Goal: Information Seeking & Learning: Learn about a topic

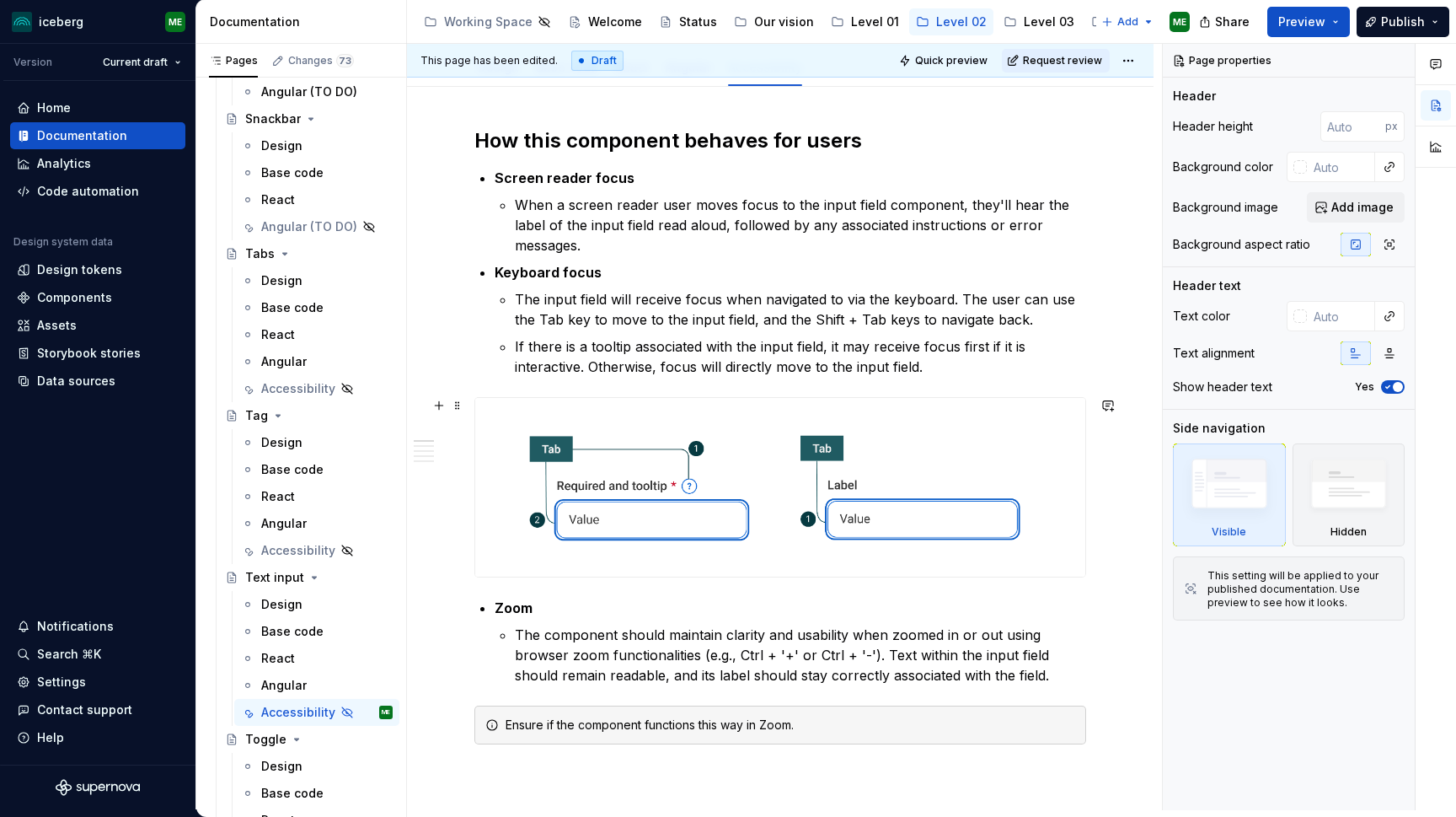
scroll to position [221, 0]
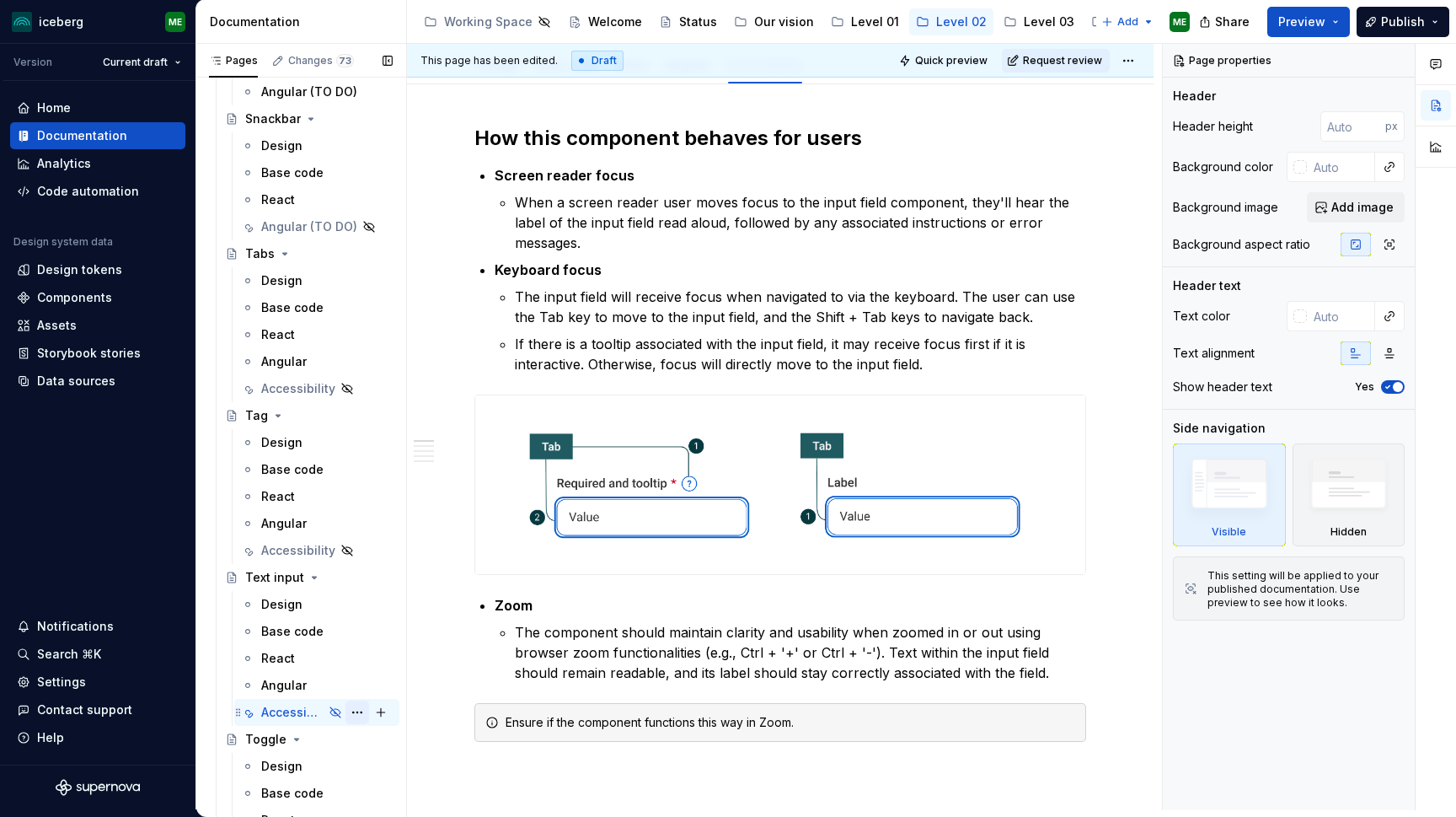
click at [359, 714] on button "Page tree" at bounding box center [357, 711] width 23 height 23
click at [666, 785] on html "iceberg ME Version Current draft Home Documentation Analytics Code automation D…" at bounding box center [728, 408] width 1456 height 817
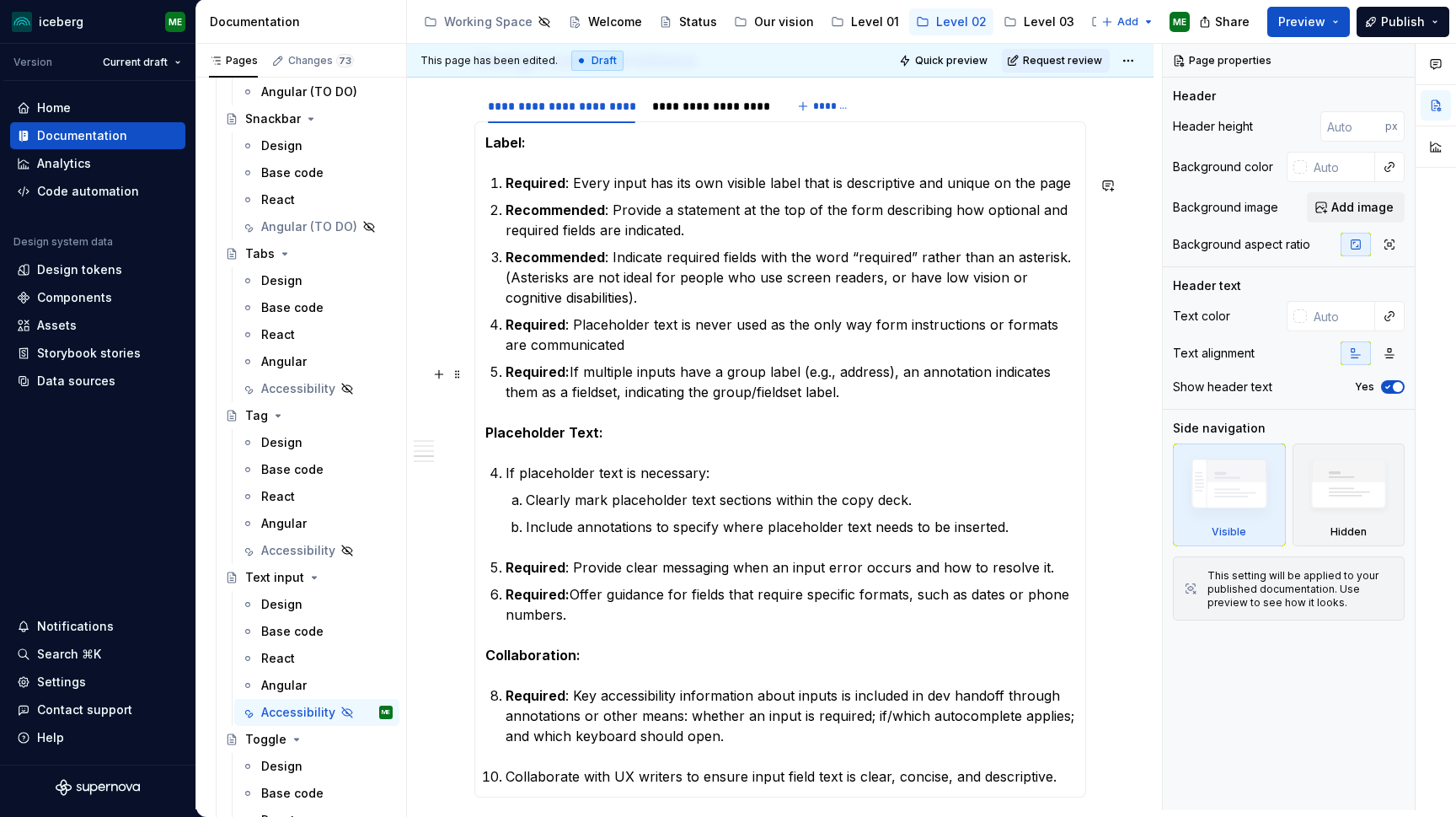
scroll to position [2076, 0]
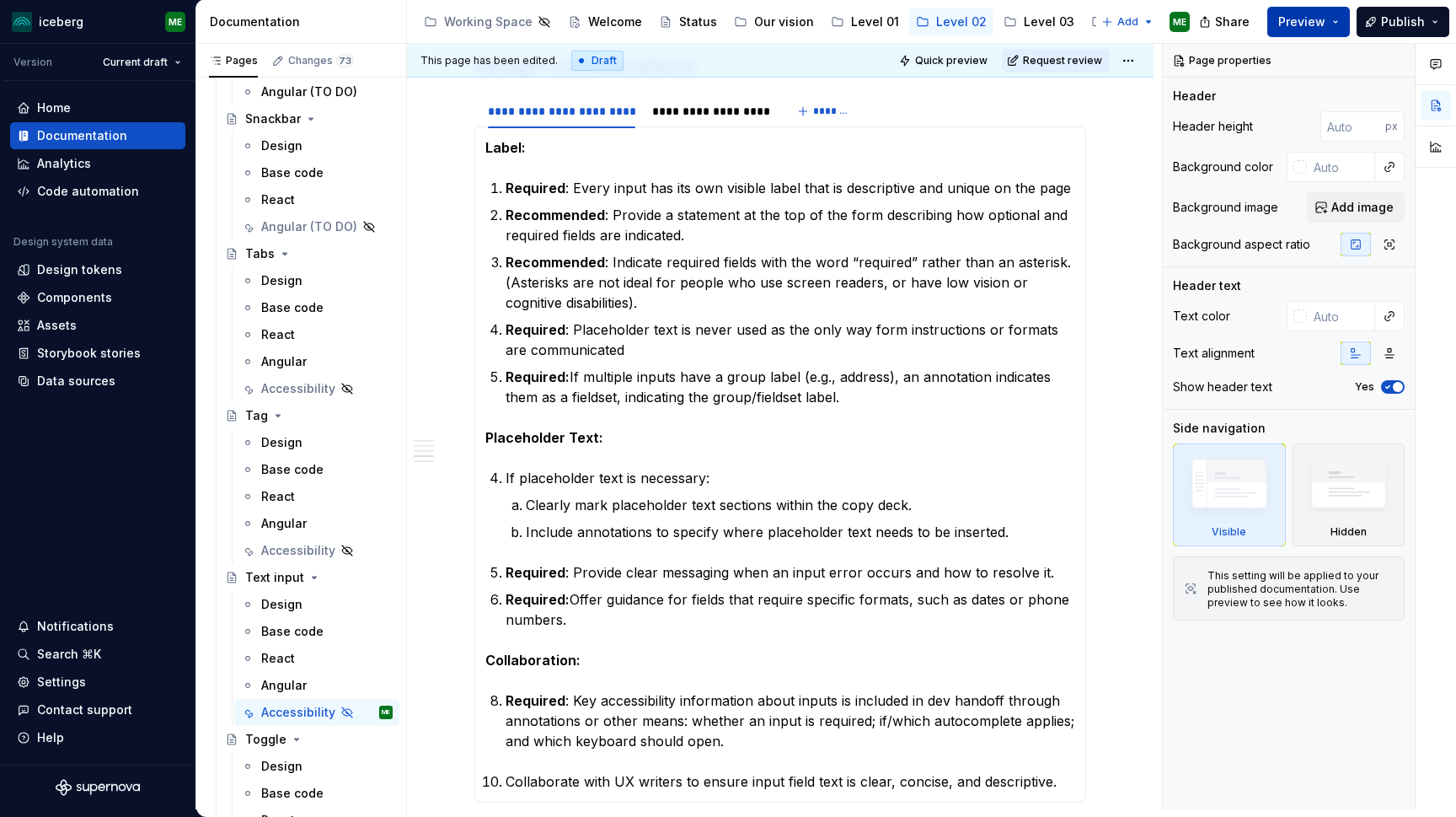
click at [1350, 21] on button "Preview" at bounding box center [1309, 22] width 83 height 30
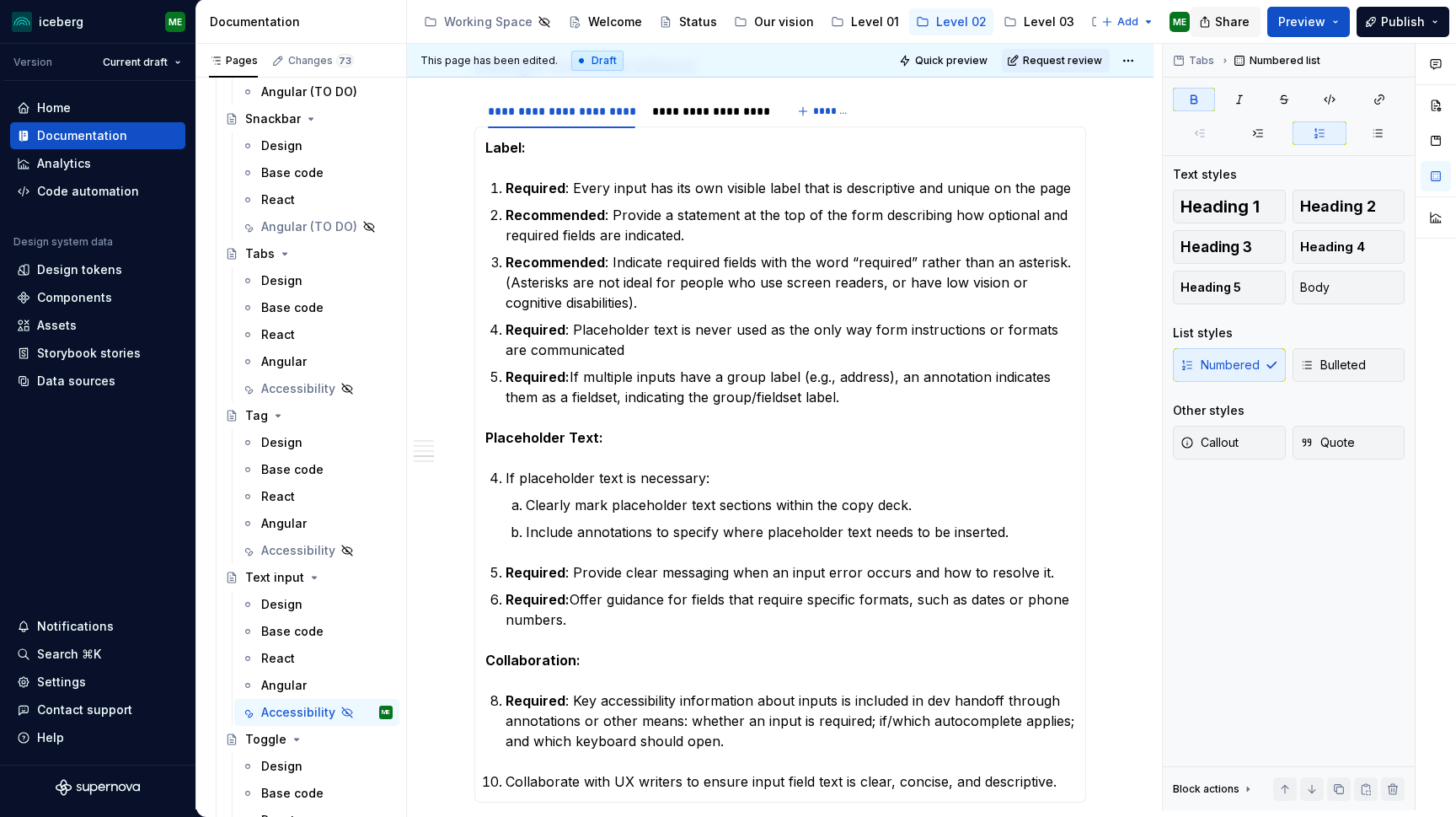
click at [1243, 21] on span "Share" at bounding box center [1232, 22] width 34 height 17
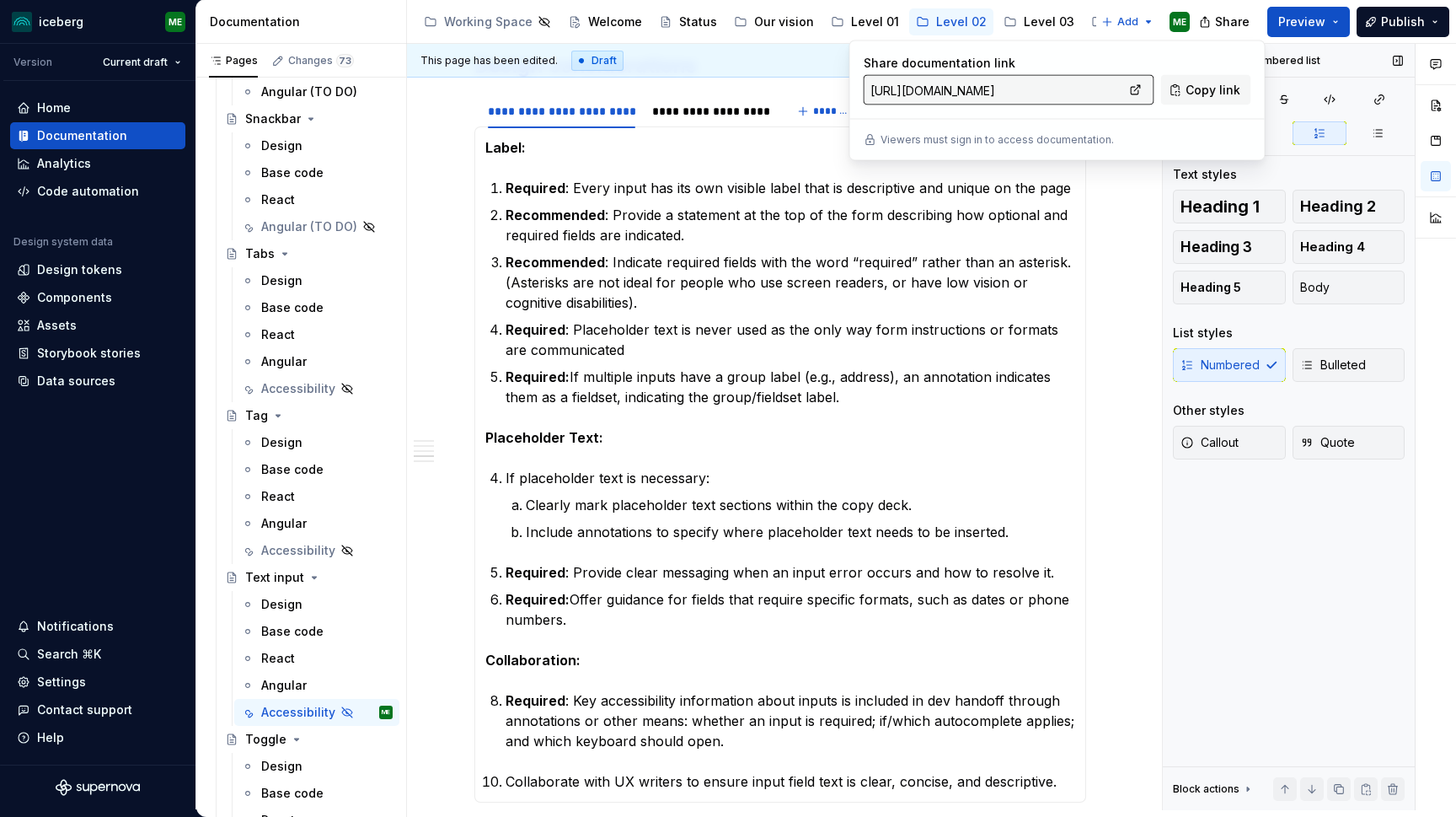
click at [1213, 622] on div "Tabs Numbered list Text styles Heading 1 Heading 2 Heading 3 Heading 4 Heading …" at bounding box center [1288, 427] width 252 height 766
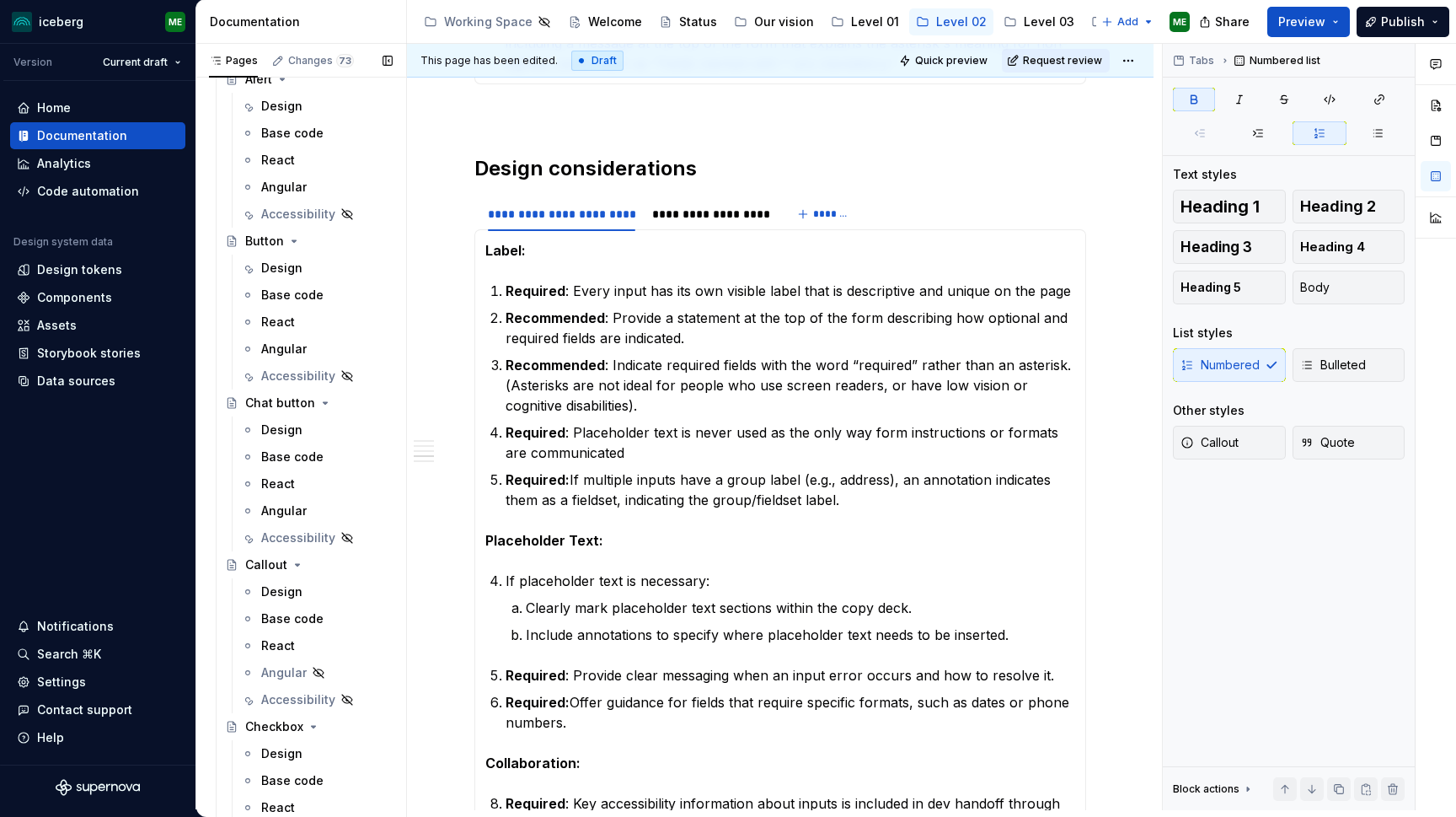
scroll to position [426, 0]
click at [289, 378] on div "Accessibility" at bounding box center [292, 377] width 63 height 17
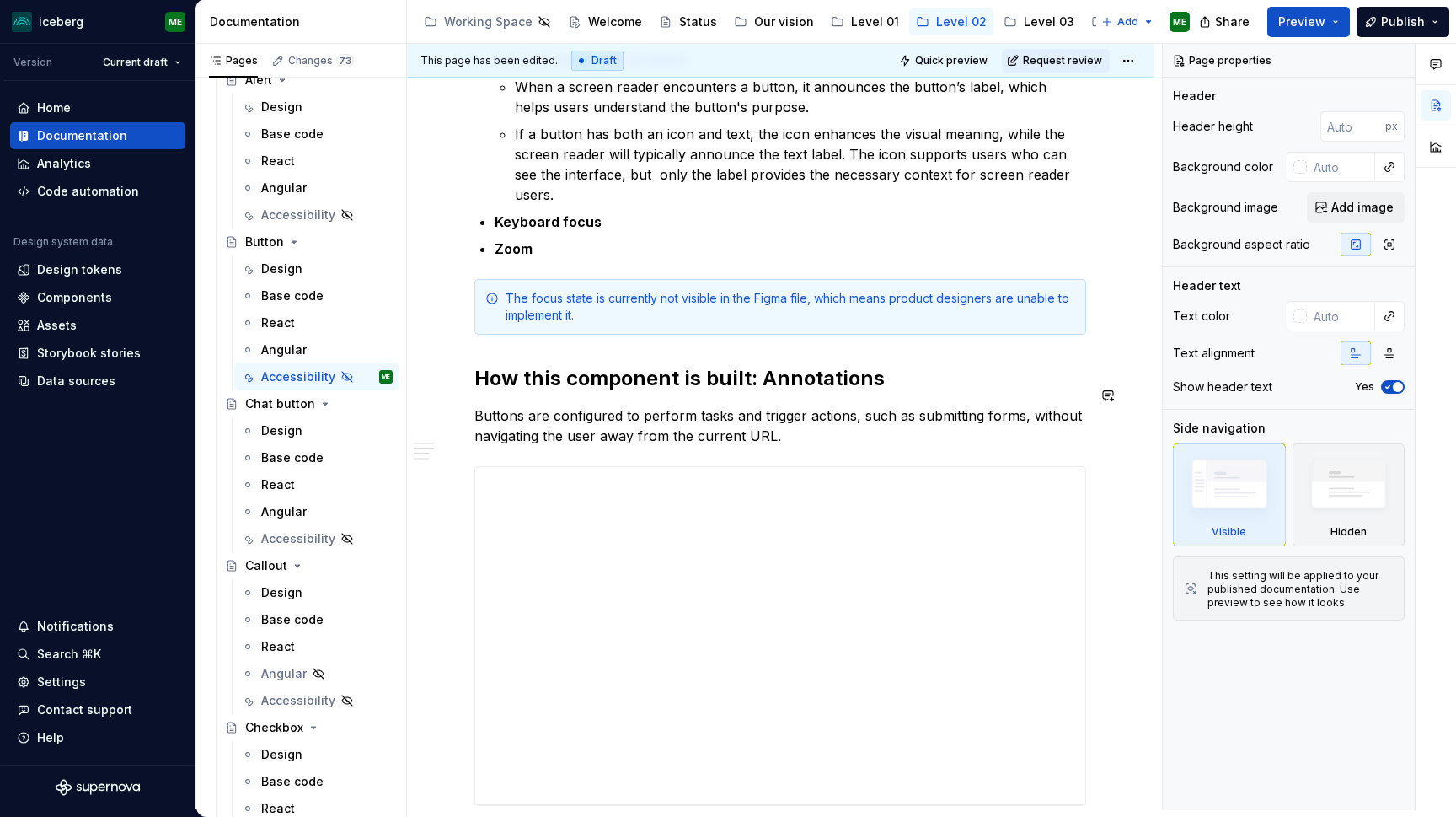
scroll to position [328, 0]
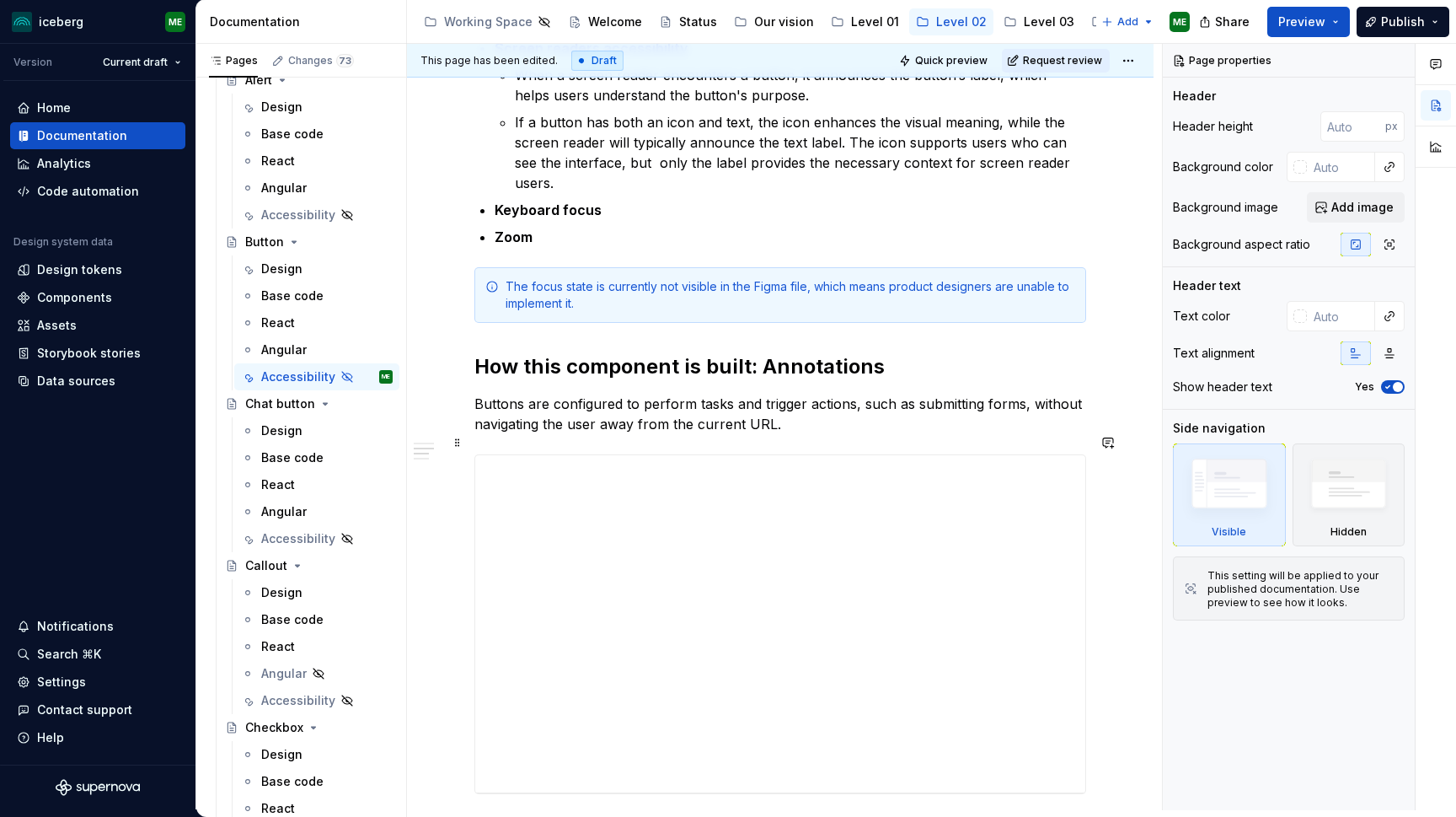
type textarea "*"
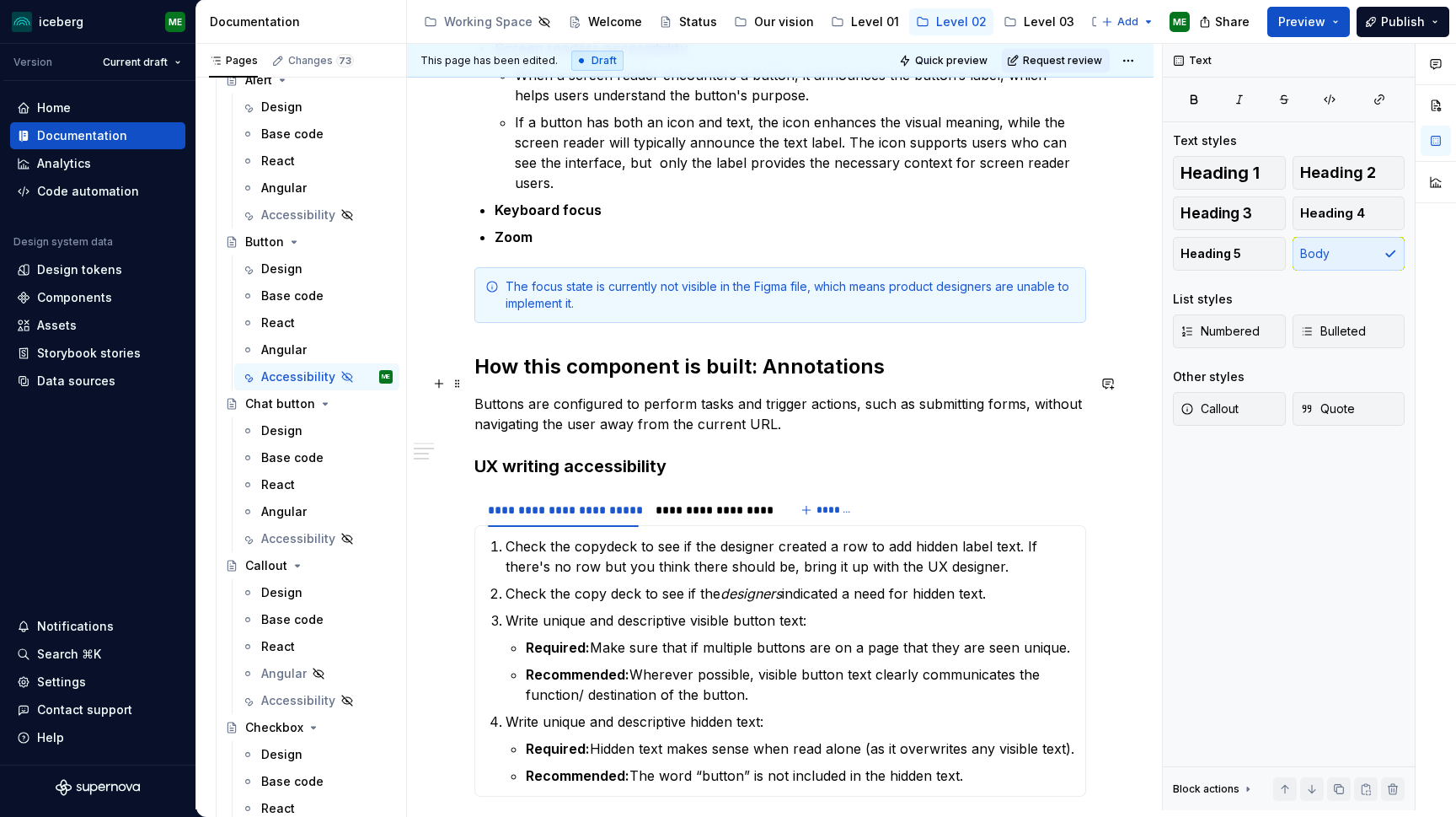
click at [812, 404] on p "Buttons are configured to perform tasks and trigger actions, such as submitting…" at bounding box center [780, 414] width 611 height 40
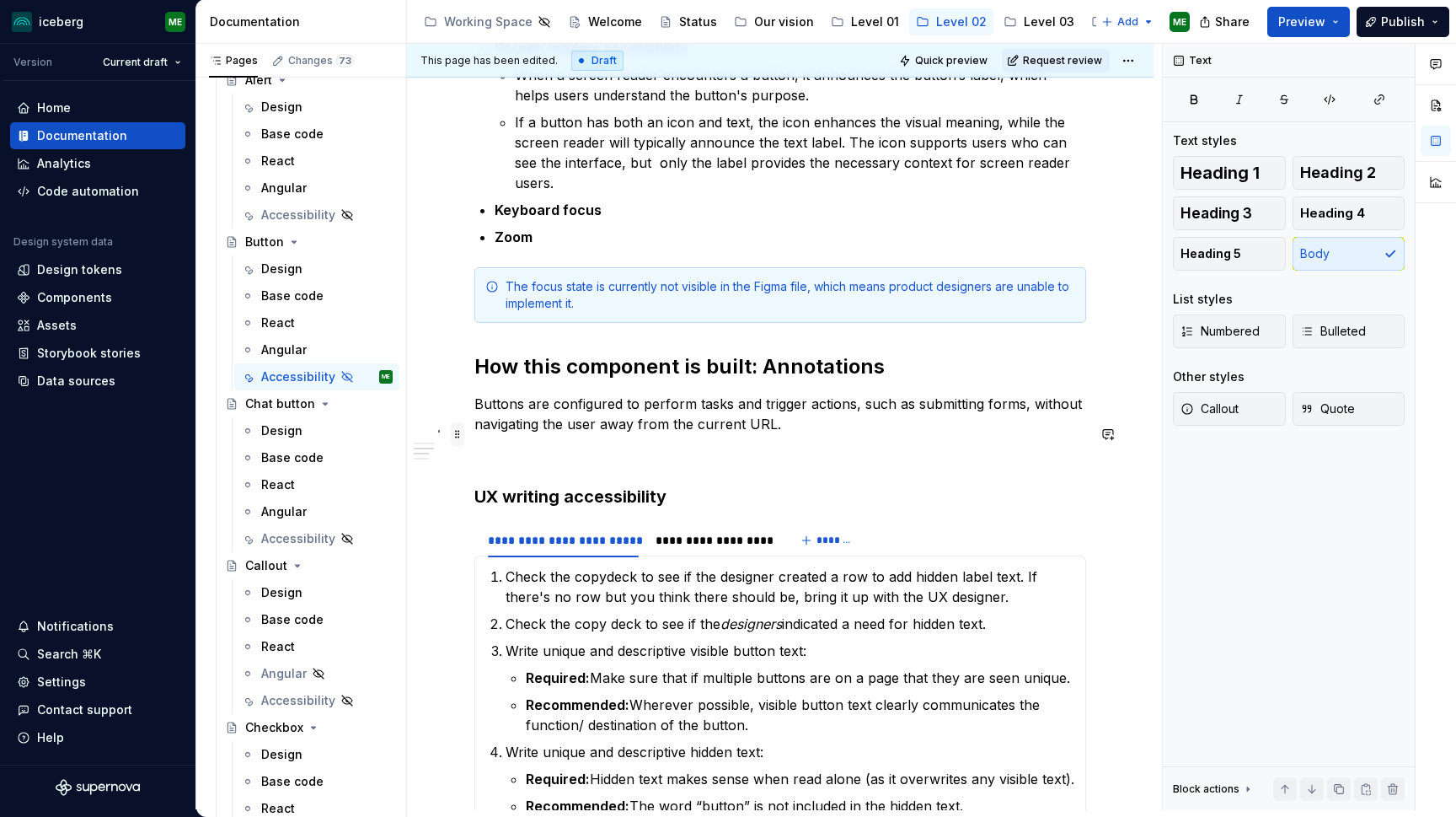
click at [454, 431] on span at bounding box center [458, 433] width 14 height 23
click at [673, 448] on div "**********" at bounding box center [780, 760] width 611 height 1526
click at [557, 444] on p at bounding box center [780, 454] width 611 height 21
click at [442, 428] on button "button" at bounding box center [439, 433] width 23 height 23
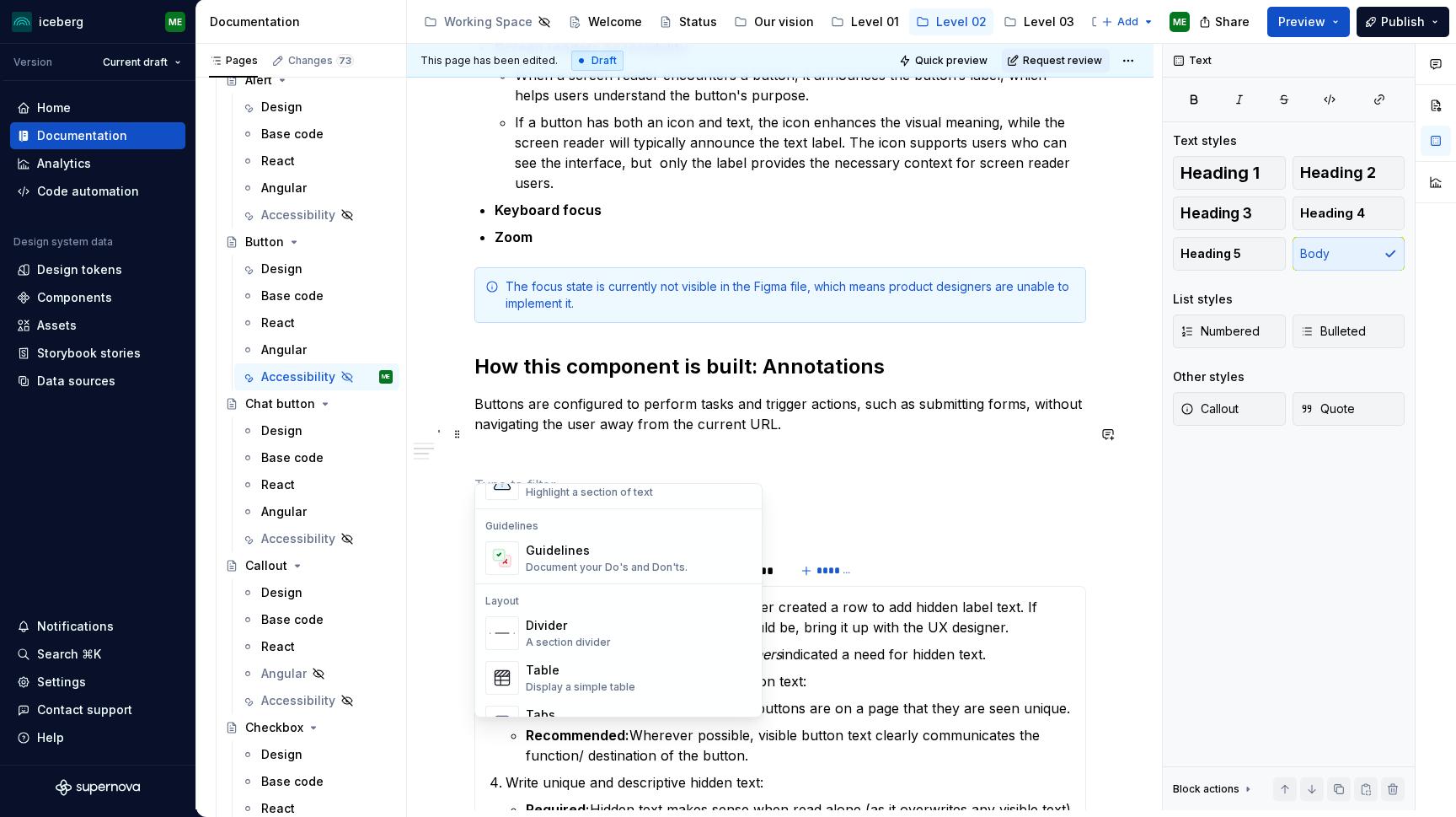
scroll to position [405, 0]
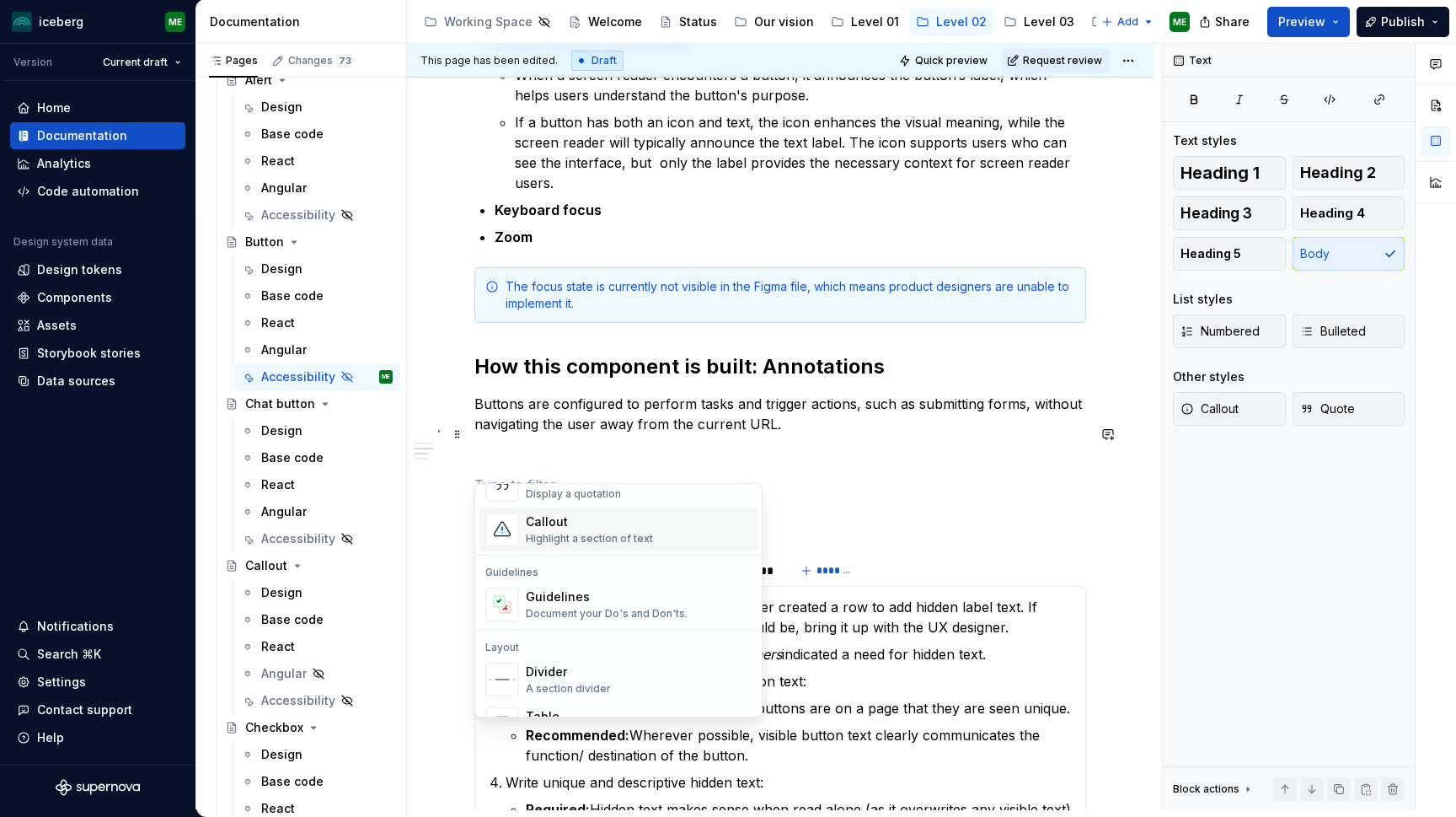
click at [571, 533] on div "Highlight a section of text" at bounding box center [589, 538] width 127 height 14
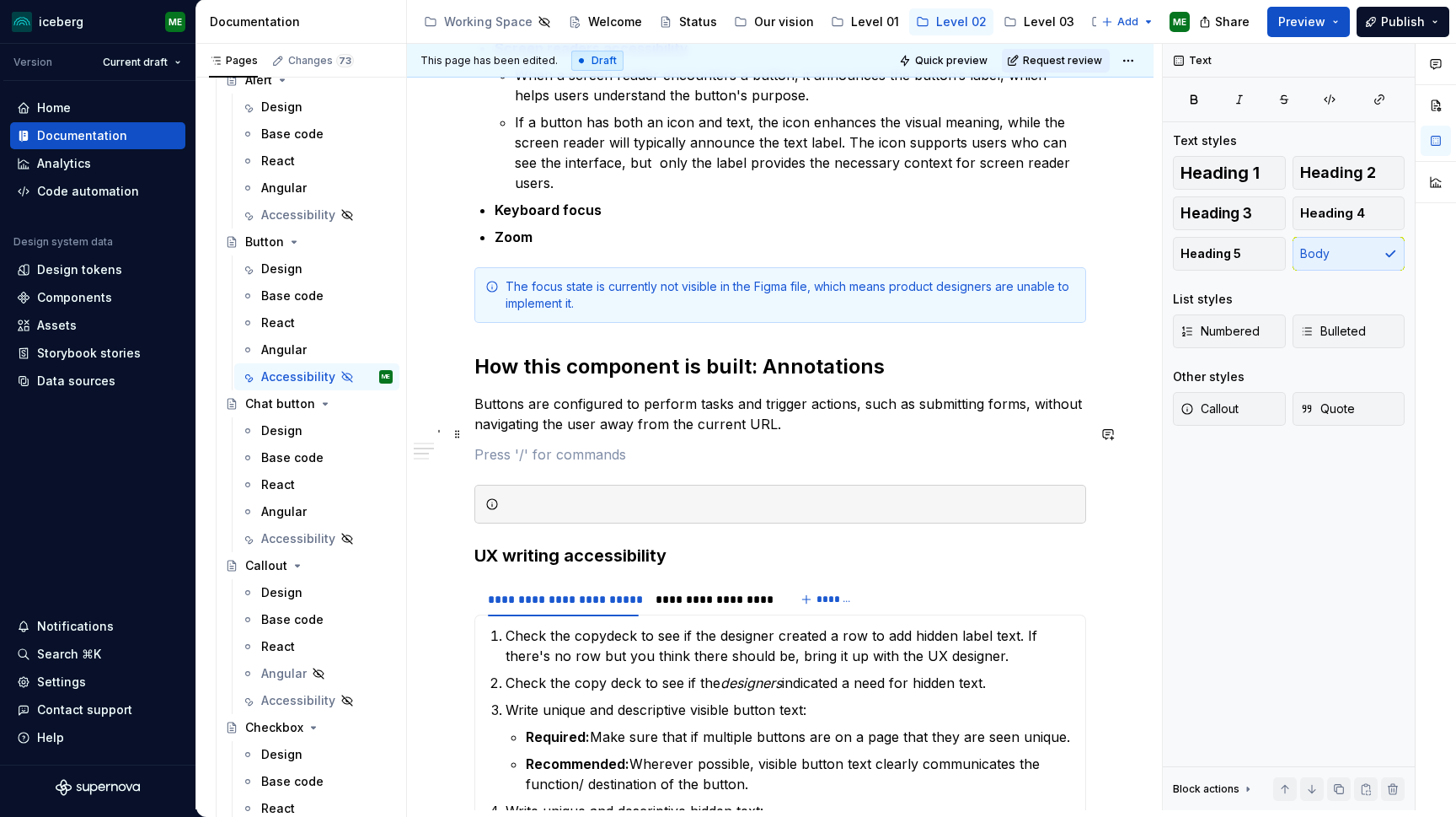
click at [515, 444] on p at bounding box center [780, 454] width 611 height 21
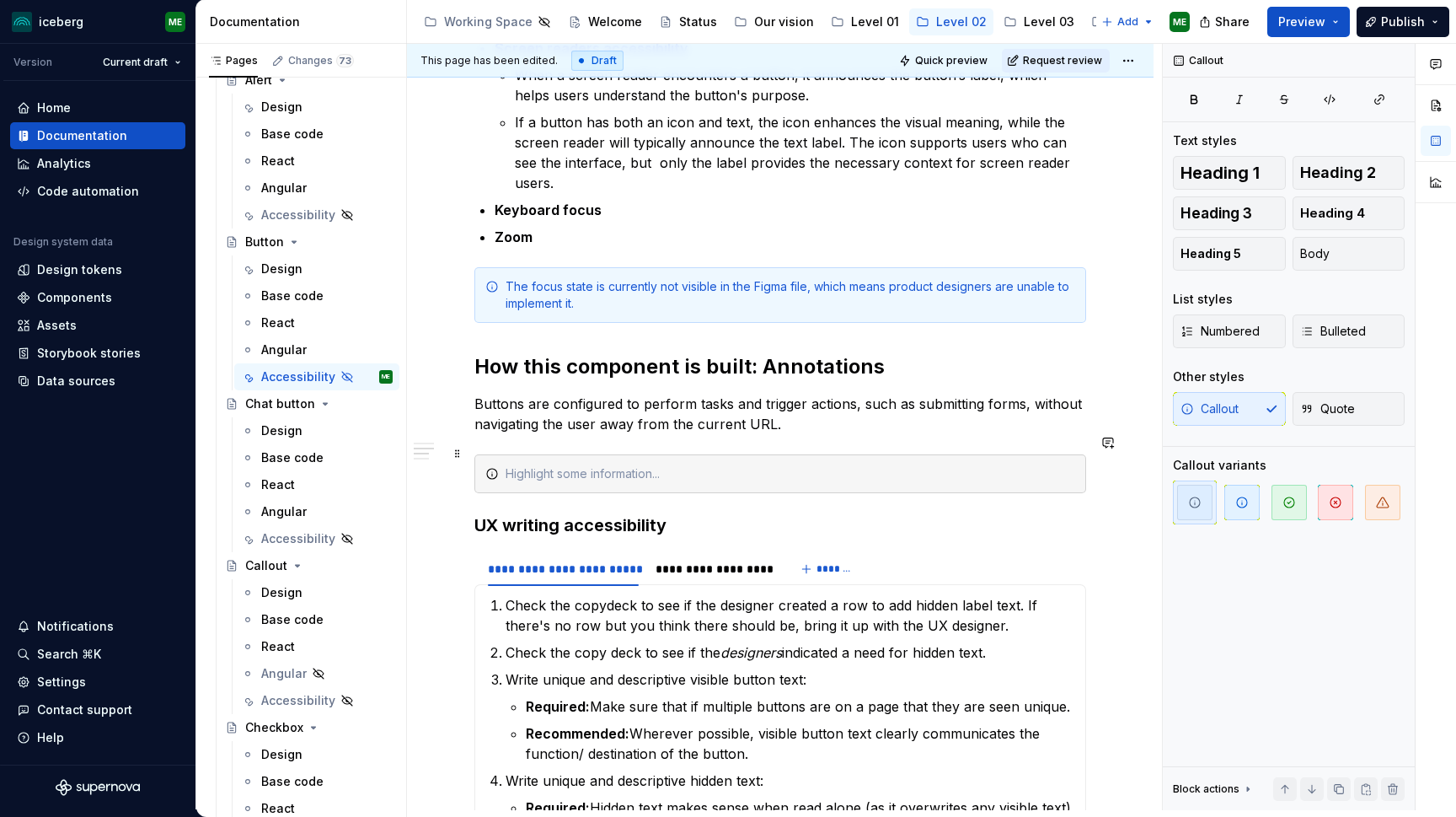
click at [545, 465] on div at bounding box center [790, 474] width 569 height 17
click at [583, 465] on div "In Progress" at bounding box center [790, 474] width 569 height 17
click at [458, 452] on span at bounding box center [458, 452] width 14 height 23
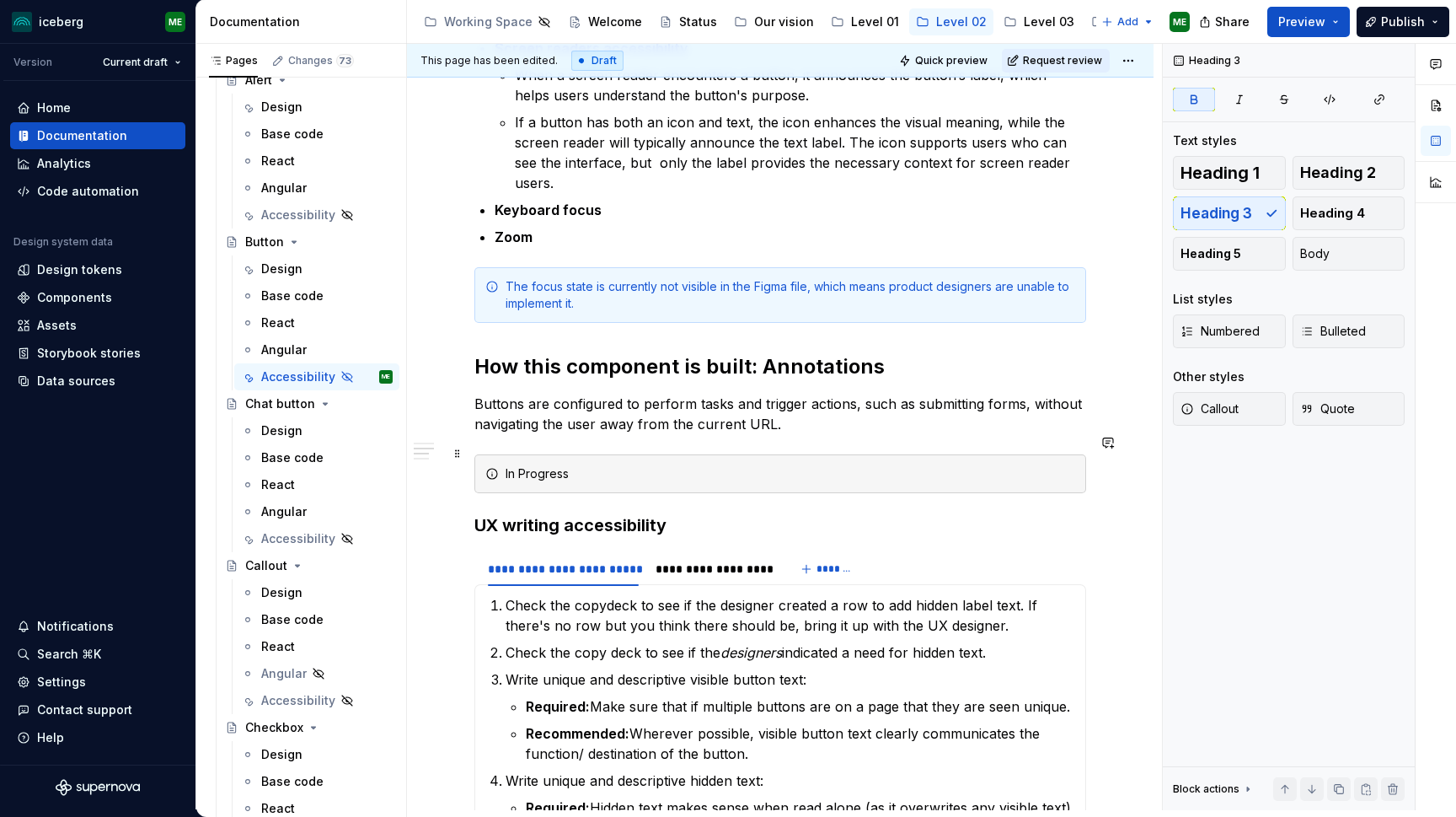
click at [747, 487] on div "**********" at bounding box center [780, 774] width 611 height 1554
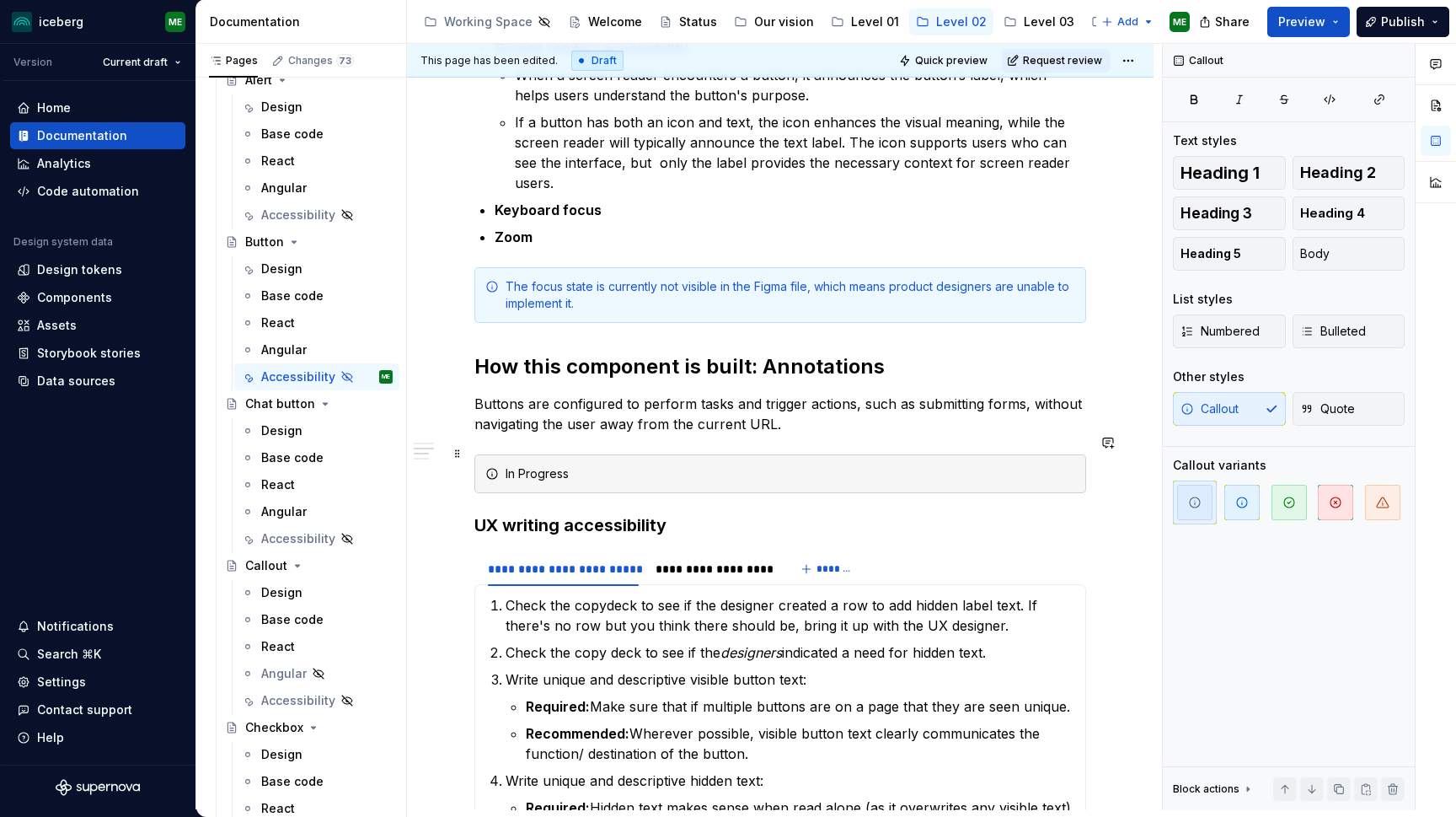
click at [862, 465] on div "In Progress" at bounding box center [790, 474] width 569 height 17
click at [1378, 508] on icon "button" at bounding box center [1383, 502] width 14 height 14
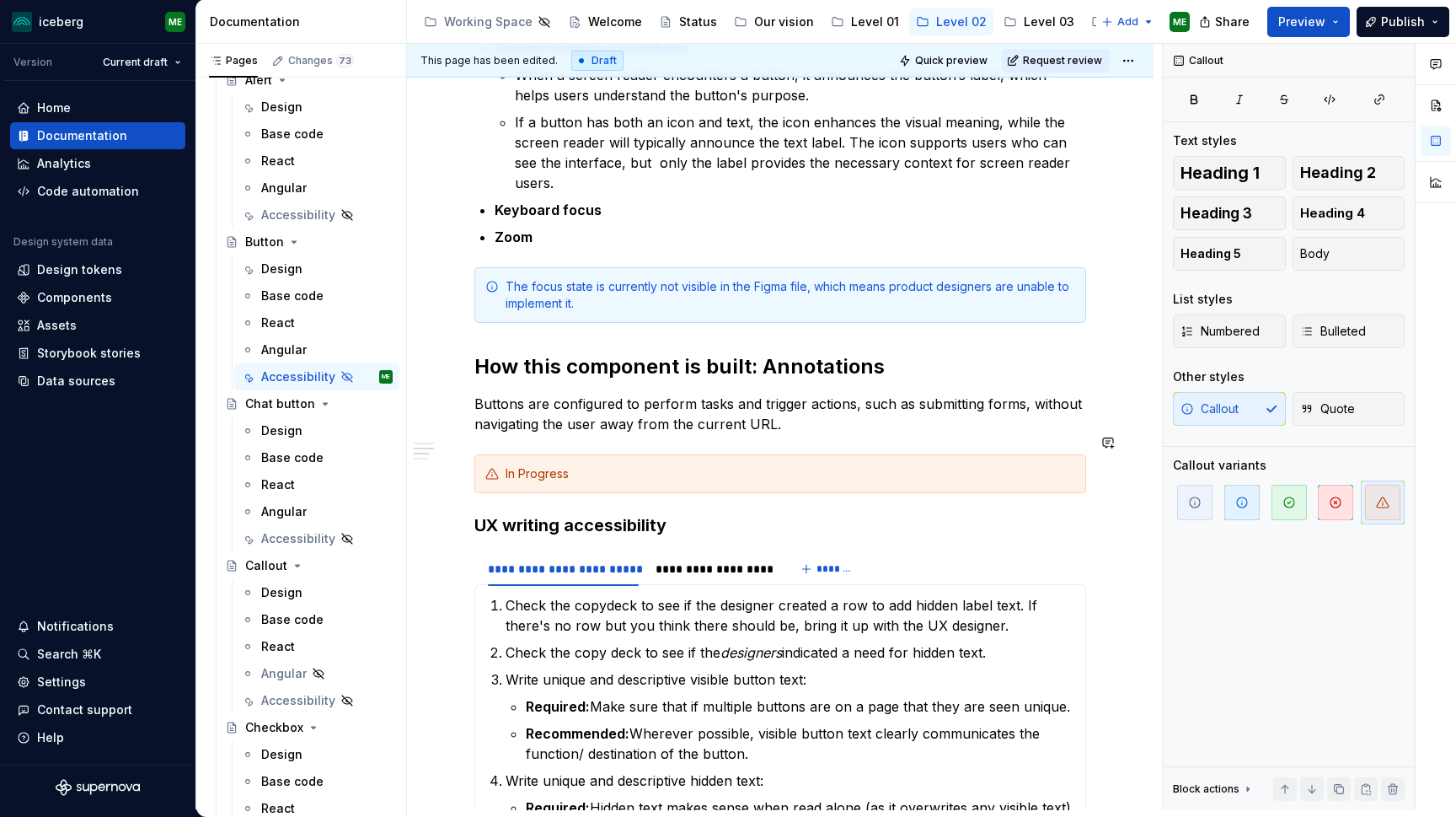
click at [824, 427] on div "**********" at bounding box center [780, 774] width 611 height 1554
click at [881, 584] on div "Check the copydeck to see if the designer created a row to add hidden label tex…" at bounding box center [780, 720] width 611 height 272
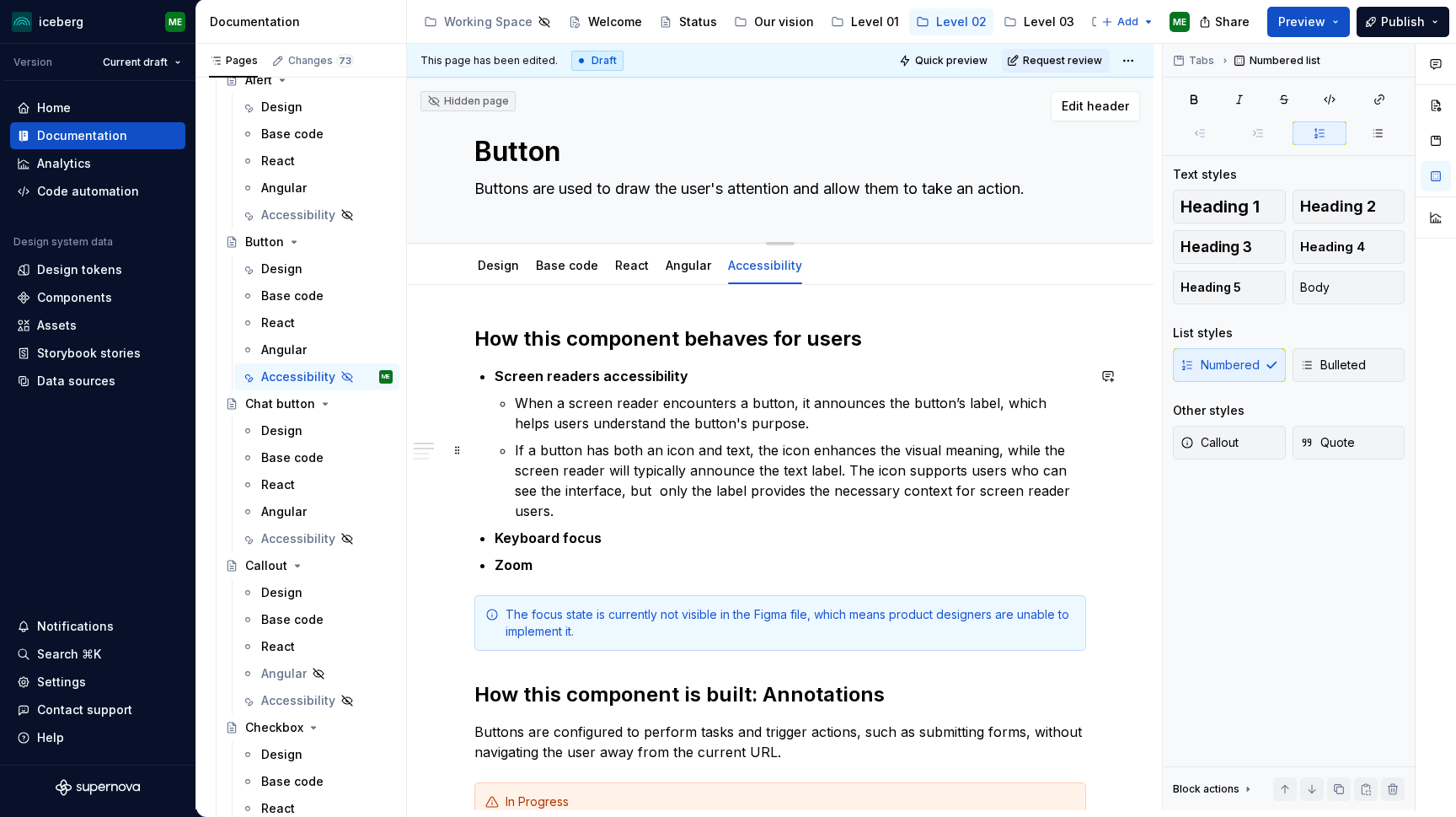
scroll to position [0, 0]
click at [1238, 16] on span "Share" at bounding box center [1232, 22] width 34 height 17
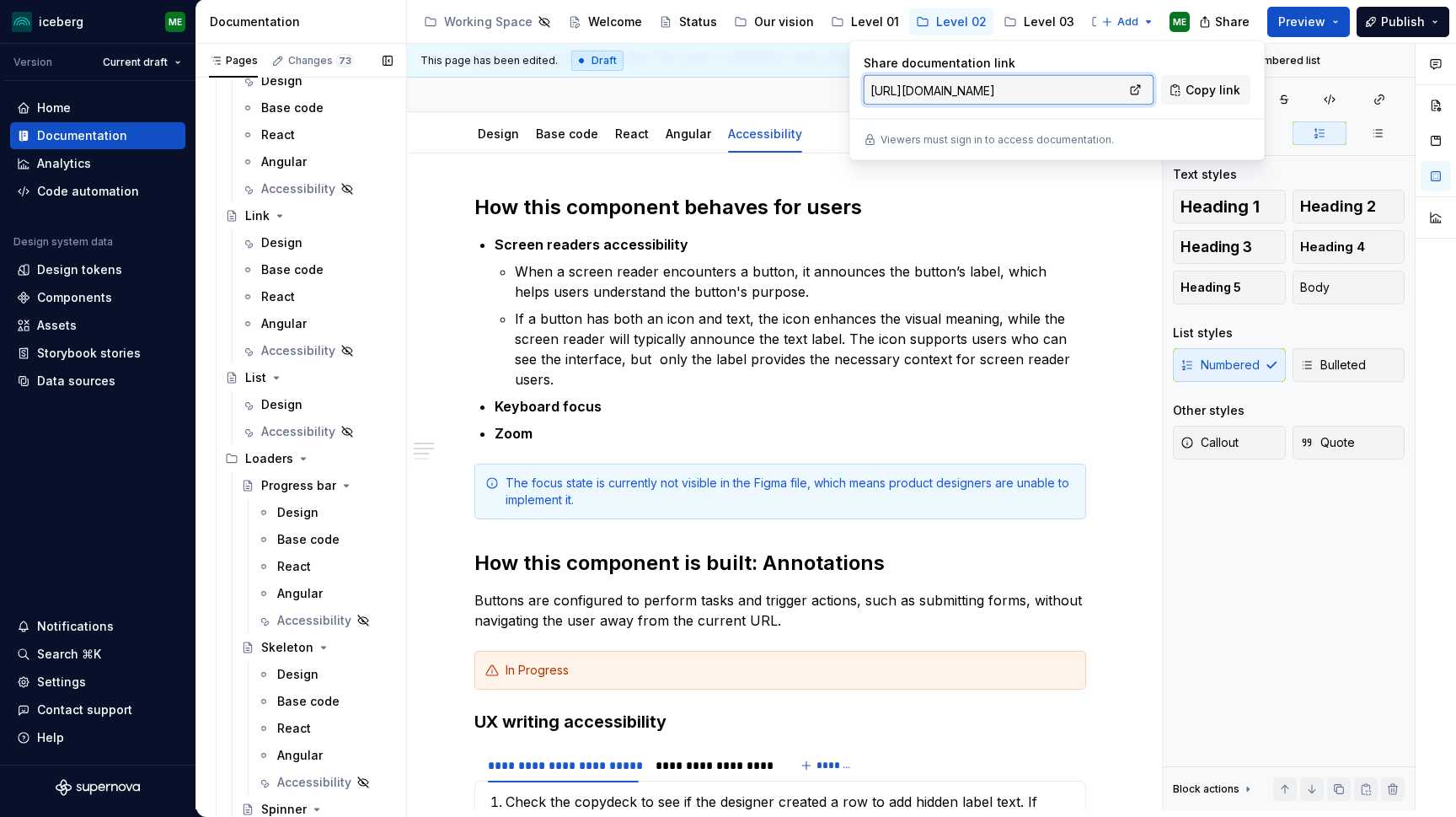
scroll to position [2048, 0]
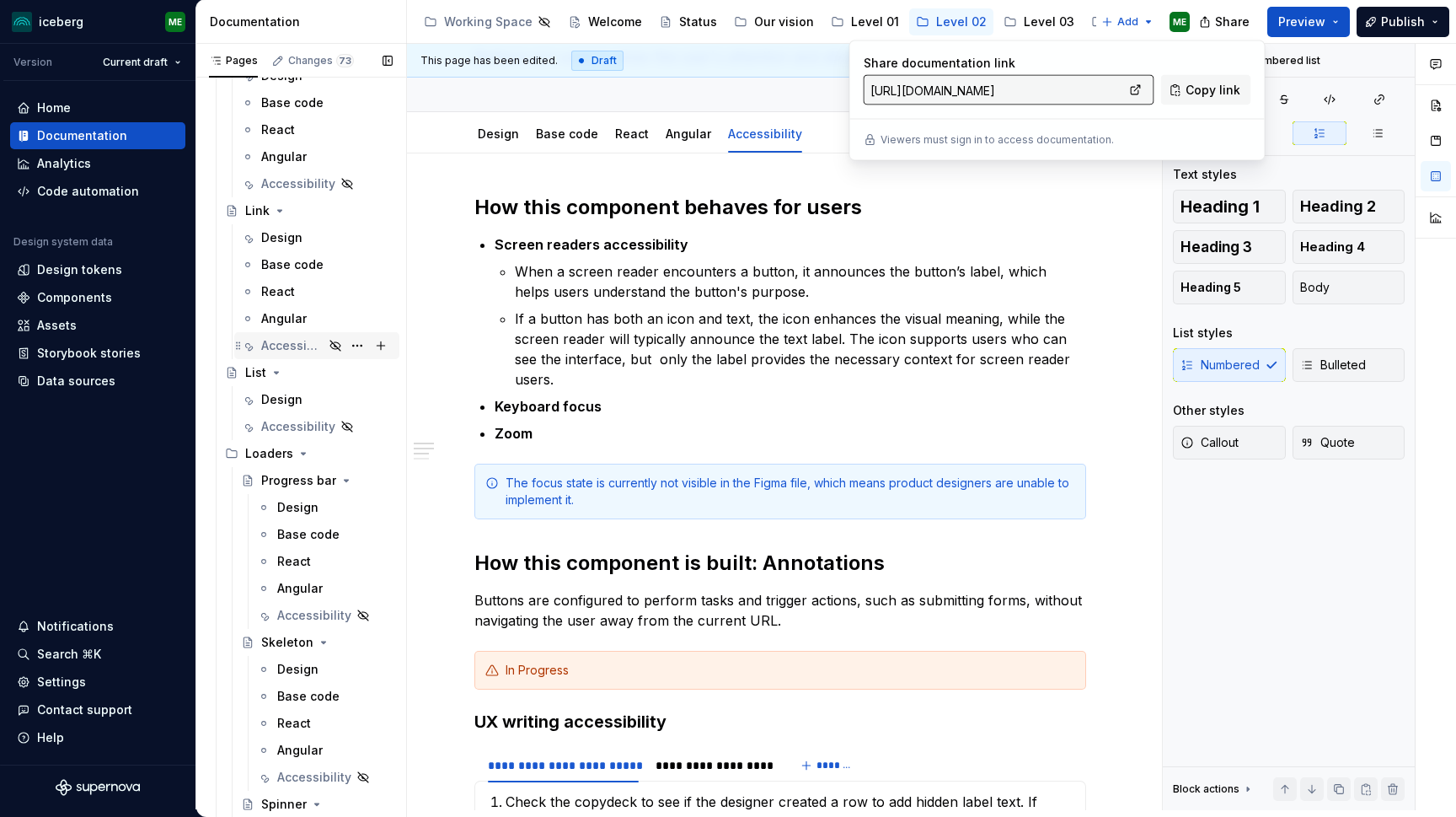
click at [283, 346] on div "Accessibility" at bounding box center [292, 346] width 63 height 17
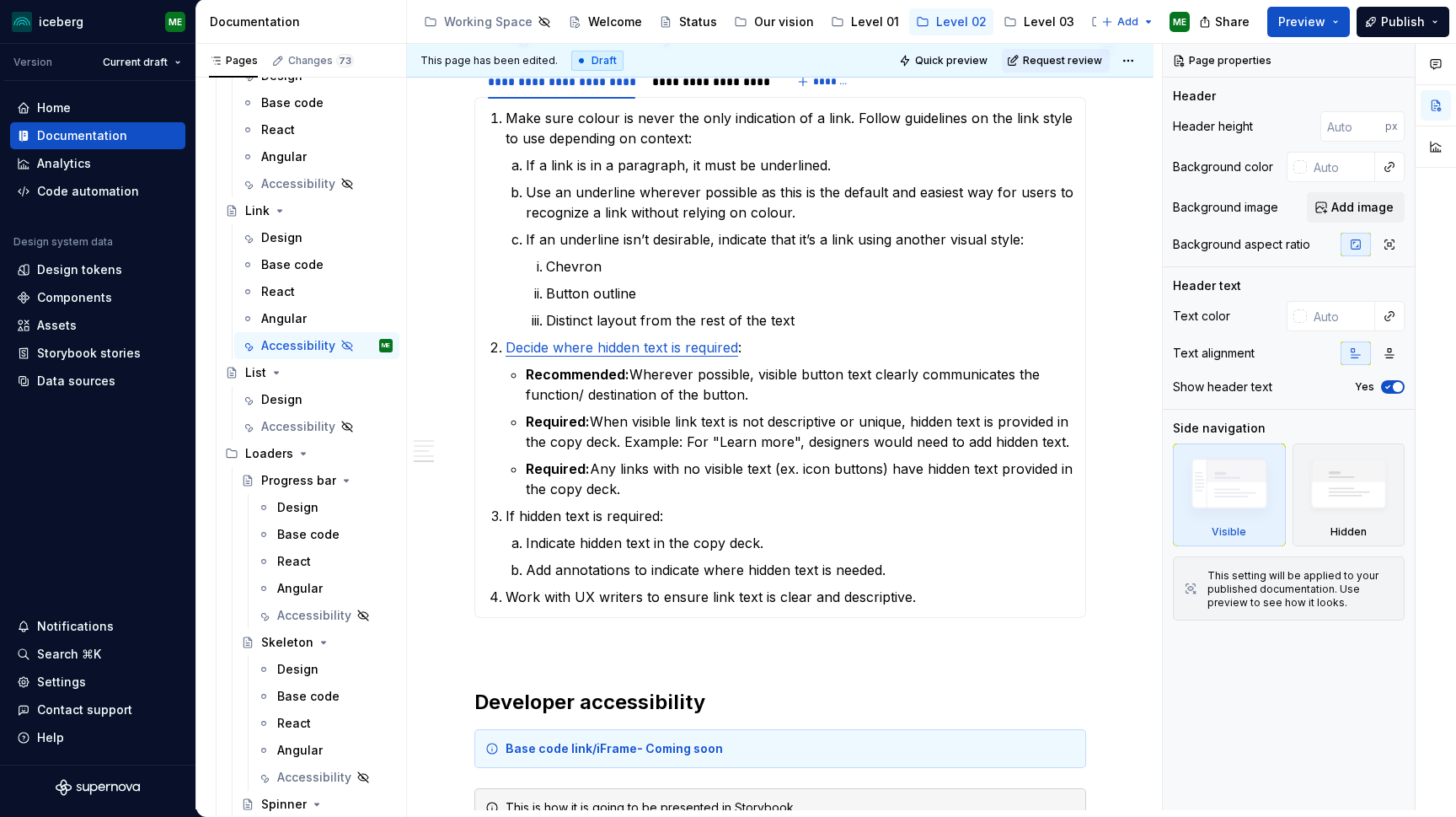
scroll to position [1873, 0]
click at [1228, 20] on span "Share" at bounding box center [1232, 22] width 34 height 17
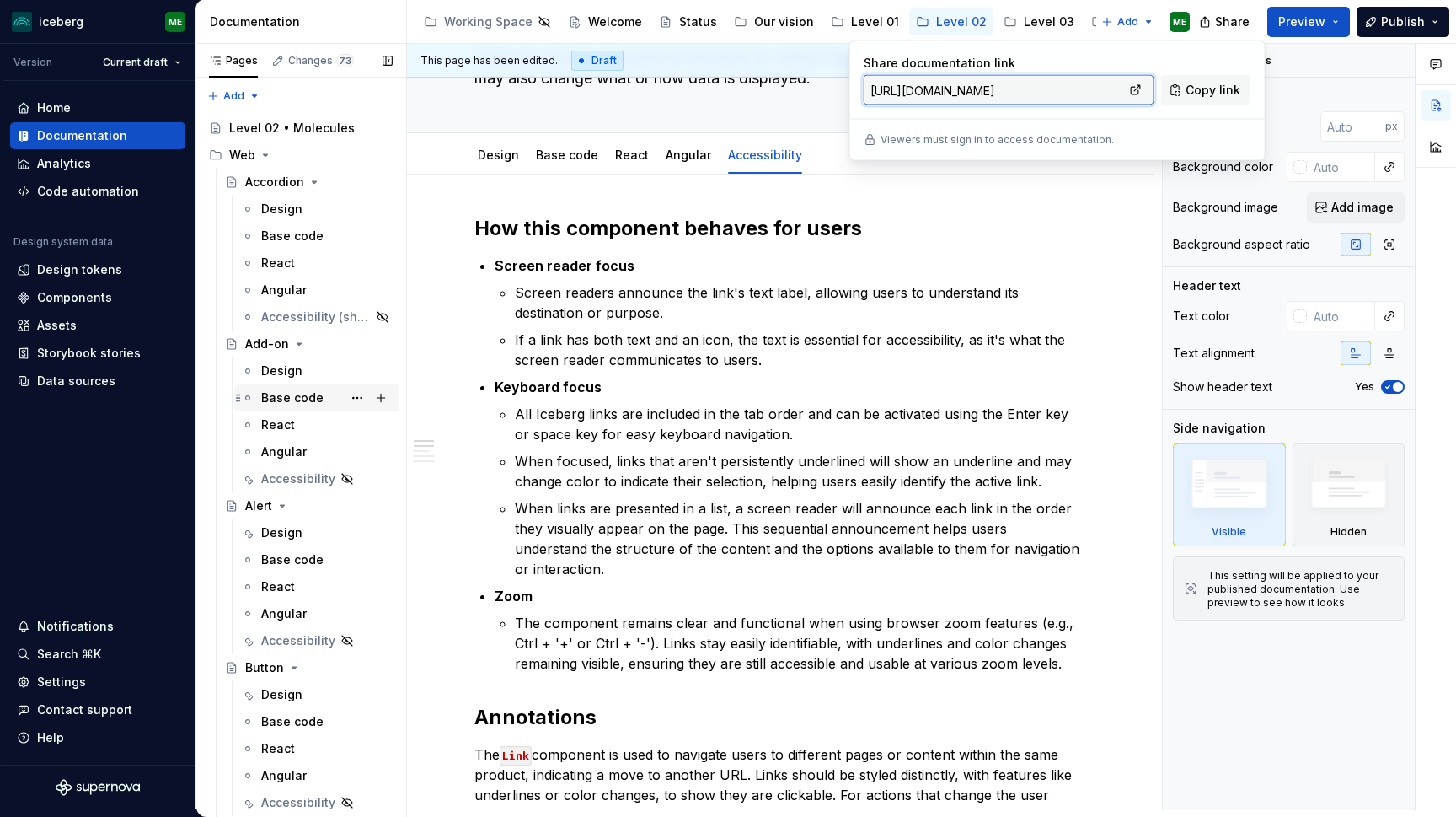
scroll to position [0, 0]
click at [304, 470] on div "Accessibility" at bounding box center [327, 478] width 132 height 23
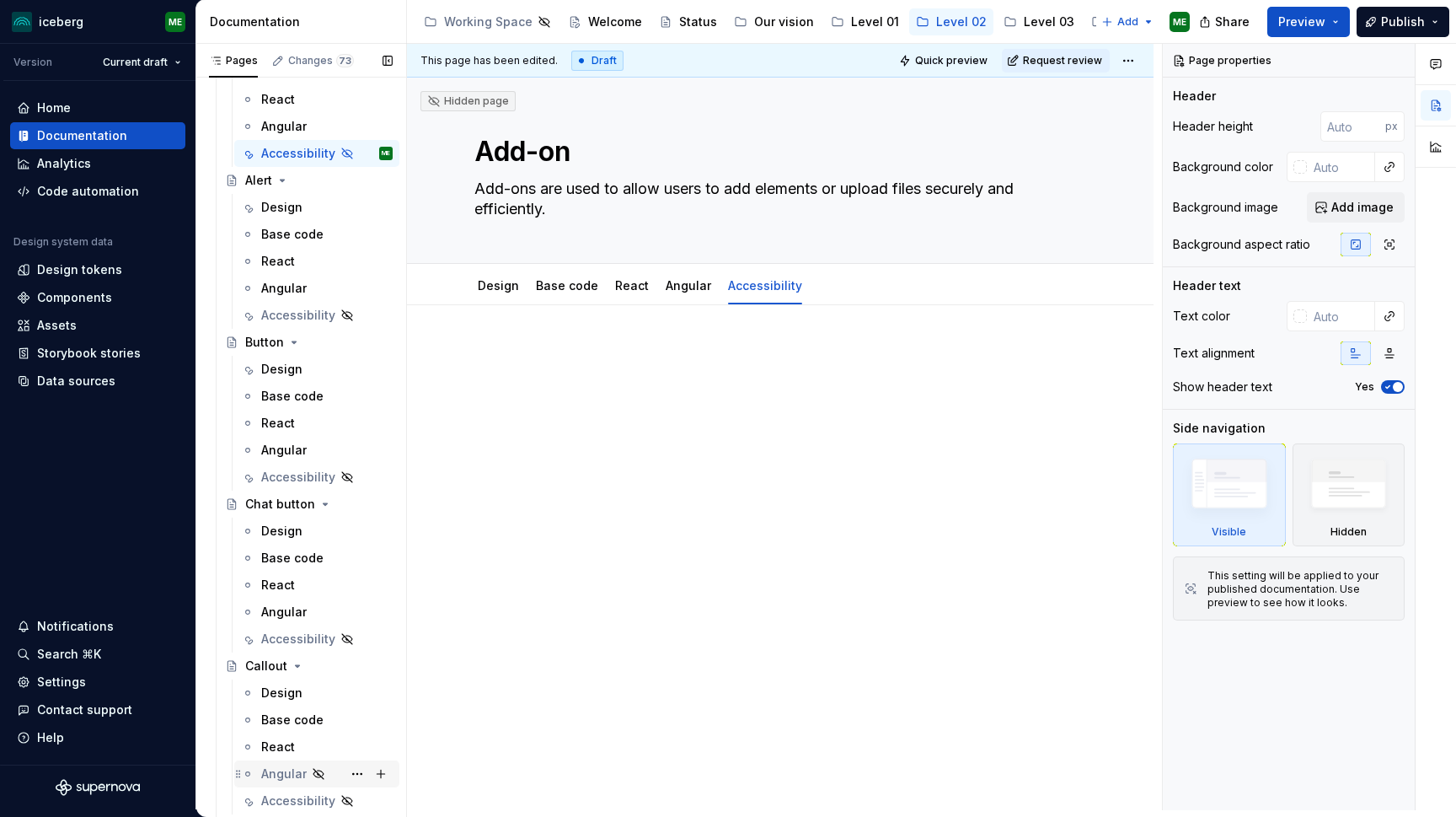
scroll to position [322, 0]
click at [279, 475] on div "Accessibility" at bounding box center [292, 480] width 63 height 17
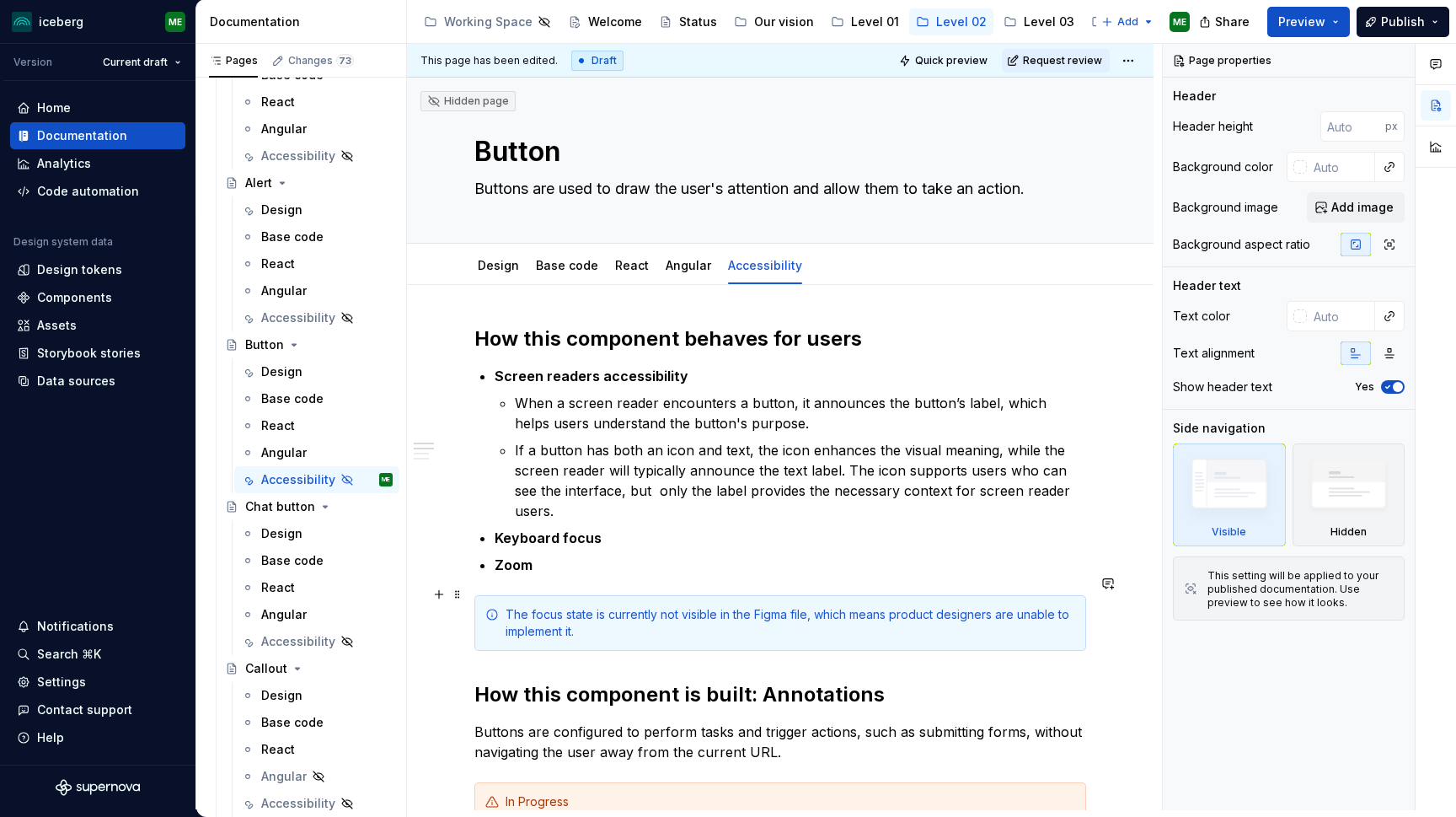
scroll to position [118, 0]
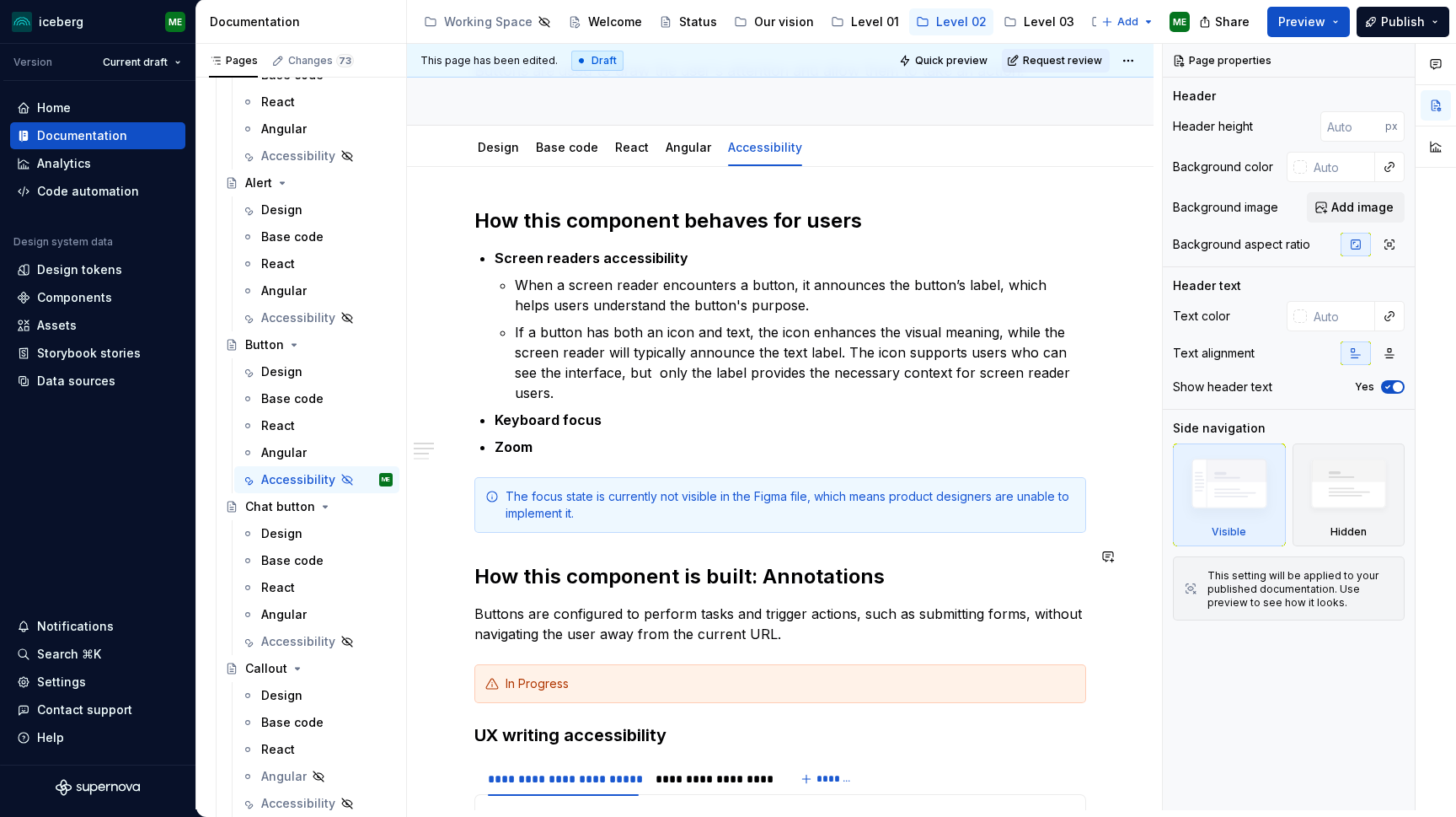
type textarea "*"
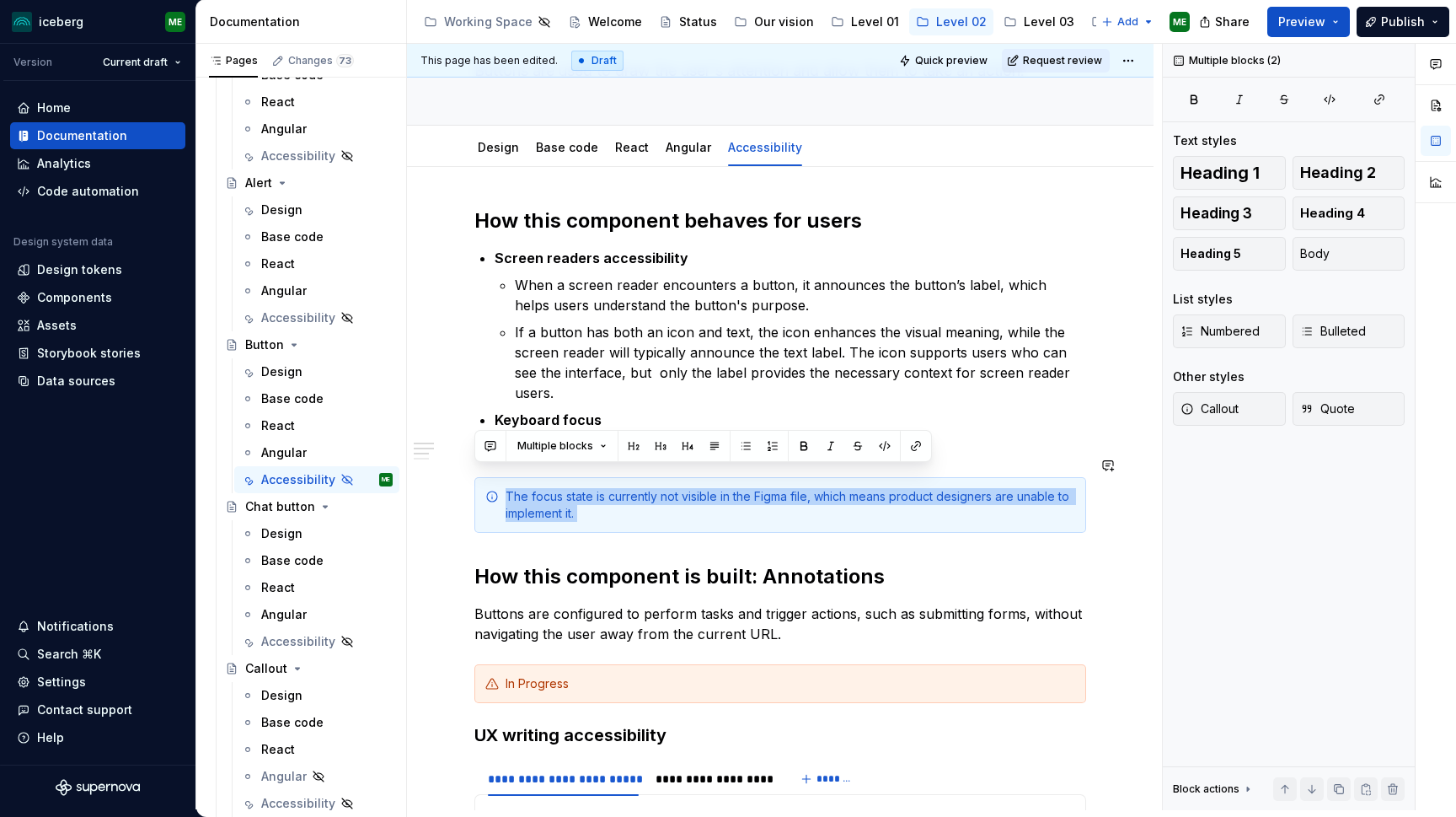
drag, startPoint x: 1032, startPoint y: 525, endPoint x: 895, endPoint y: 453, distance: 154.8
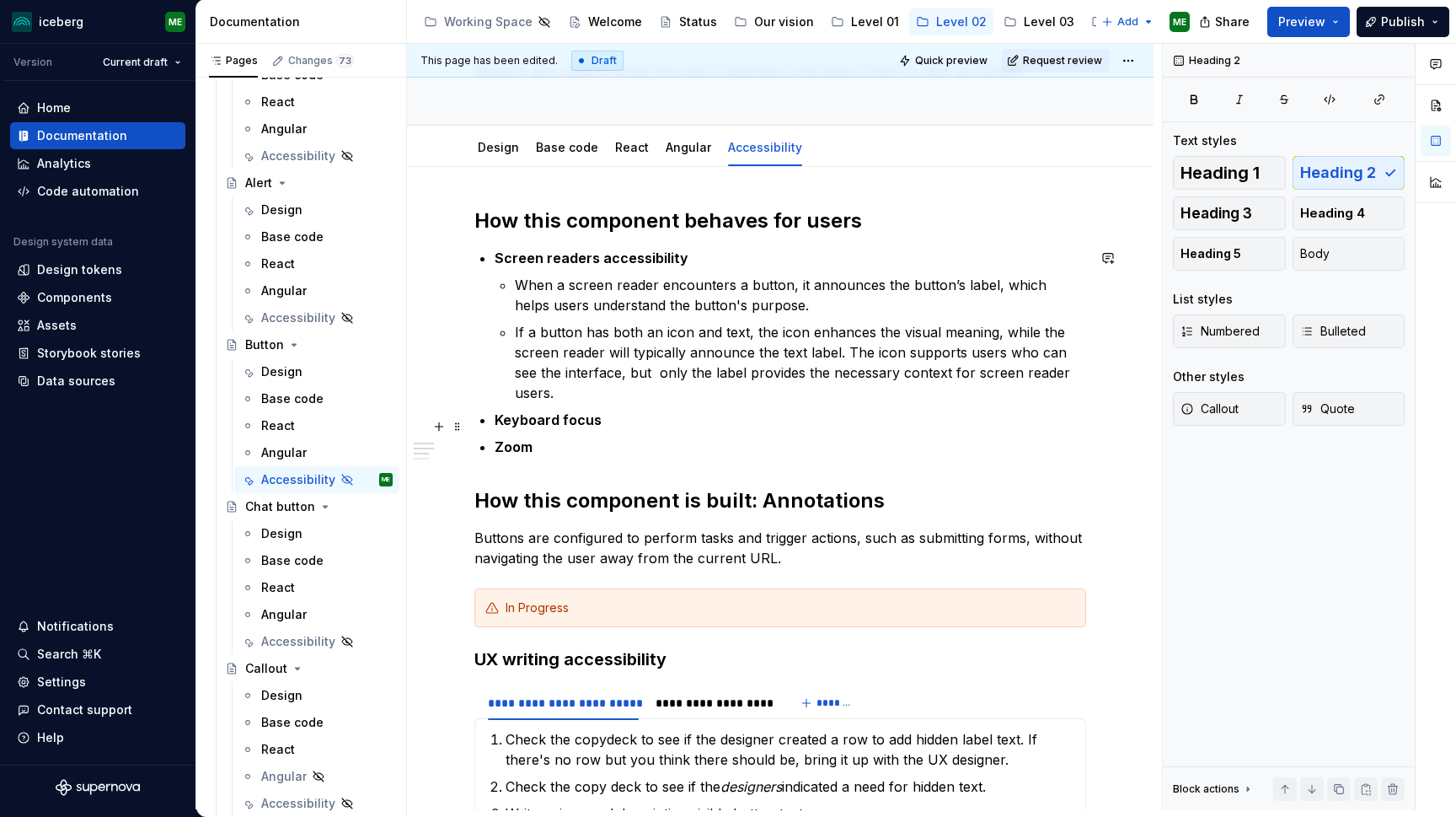
click at [654, 437] on p "Zoom" at bounding box center [790, 447] width 592 height 21
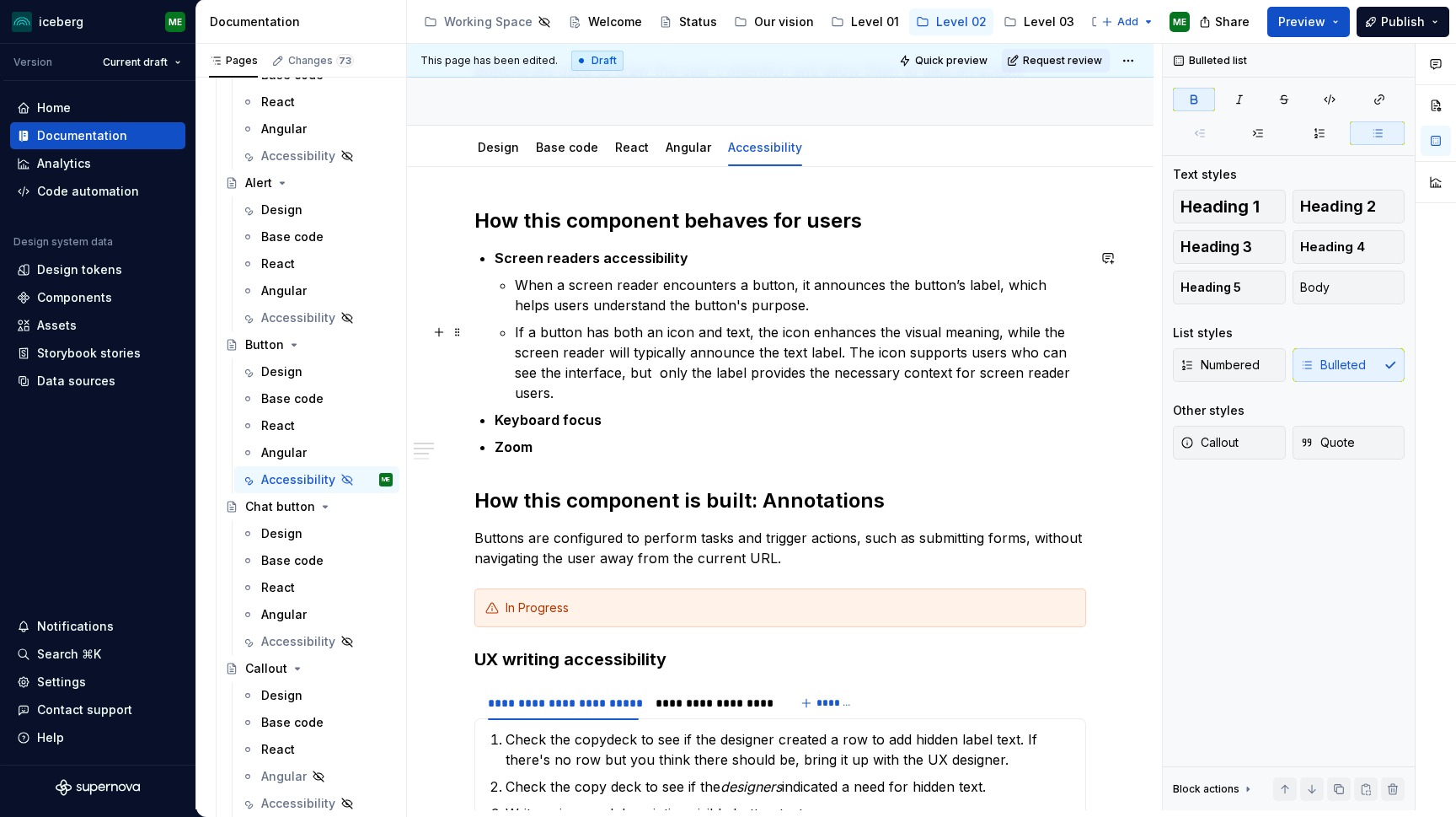
click at [755, 353] on p "If a button has both an icon and text, the icon enhances the visual meaning, wh…" at bounding box center [801, 362] width 571 height 81
click at [733, 354] on p "If a button has both an icon and text, the icon enhances the visual meaning, wh…" at bounding box center [801, 362] width 571 height 81
click at [989, 409] on p "Keyboard focus" at bounding box center [790, 420] width 592 height 21
type textarea "*"
